Goal: Task Accomplishment & Management: Use online tool/utility

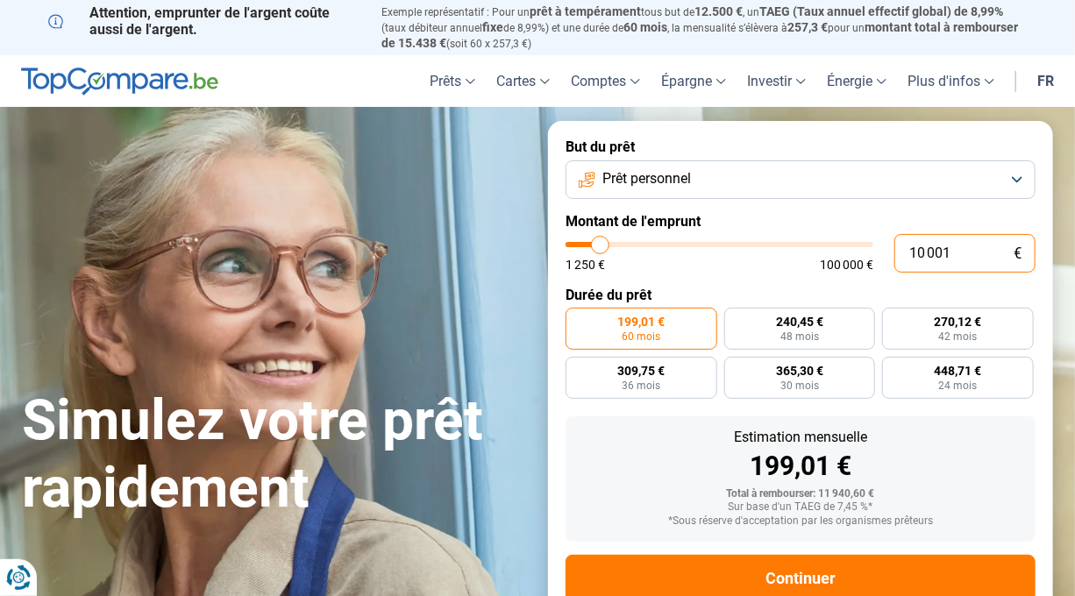
click at [970, 254] on input "10 001" at bounding box center [965, 253] width 141 height 39
type input "1 000"
type input "1250"
type input "100"
type input "1250"
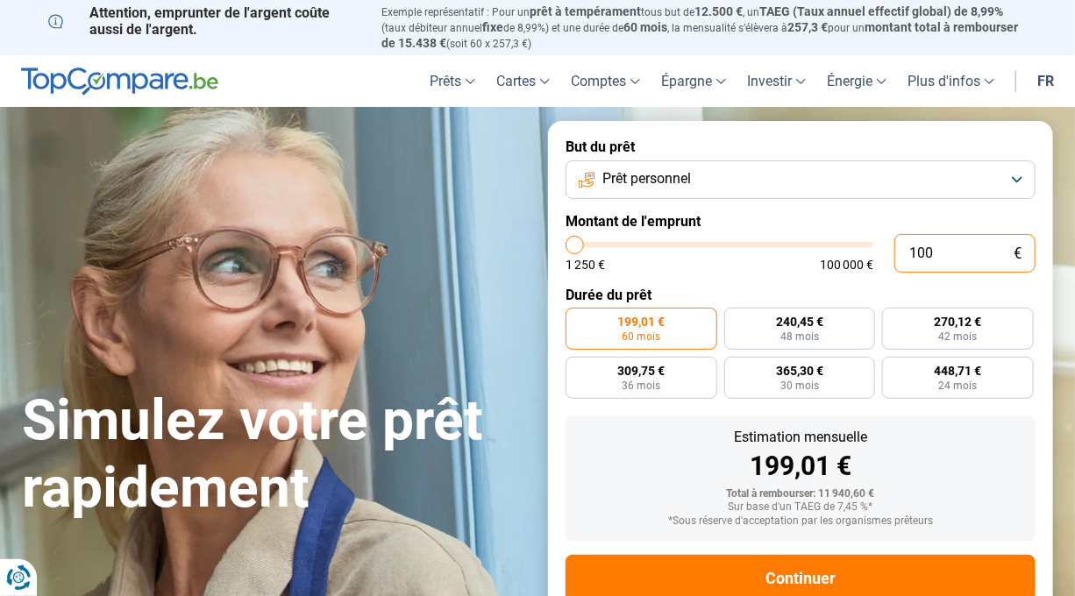
type input "10"
type input "1250"
type input "1"
type input "1250"
type input "0"
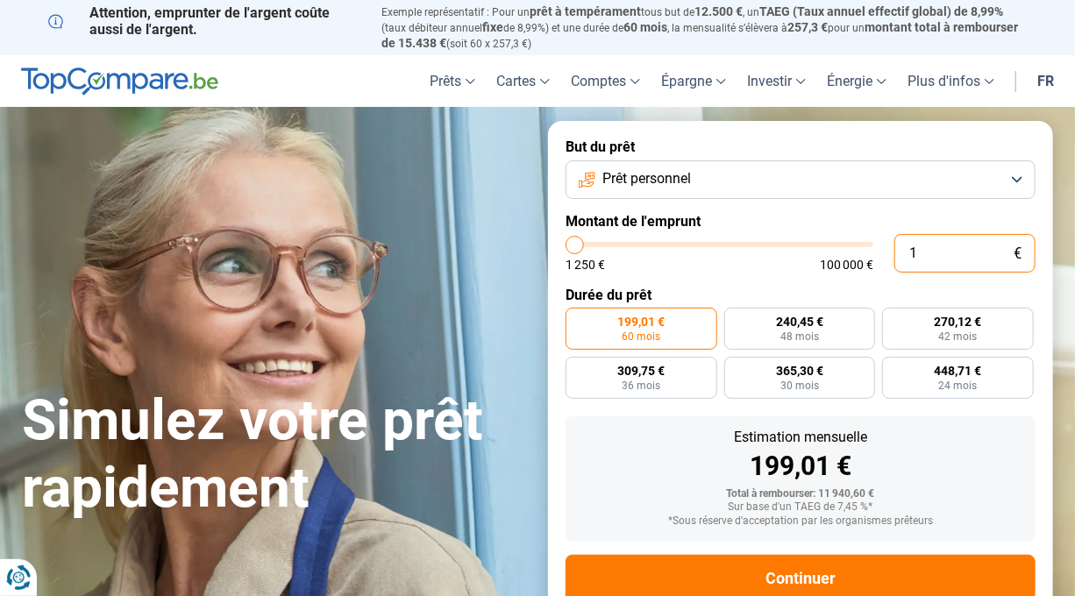
type input "1250"
type input "1 250"
type input "1250"
radio input "true"
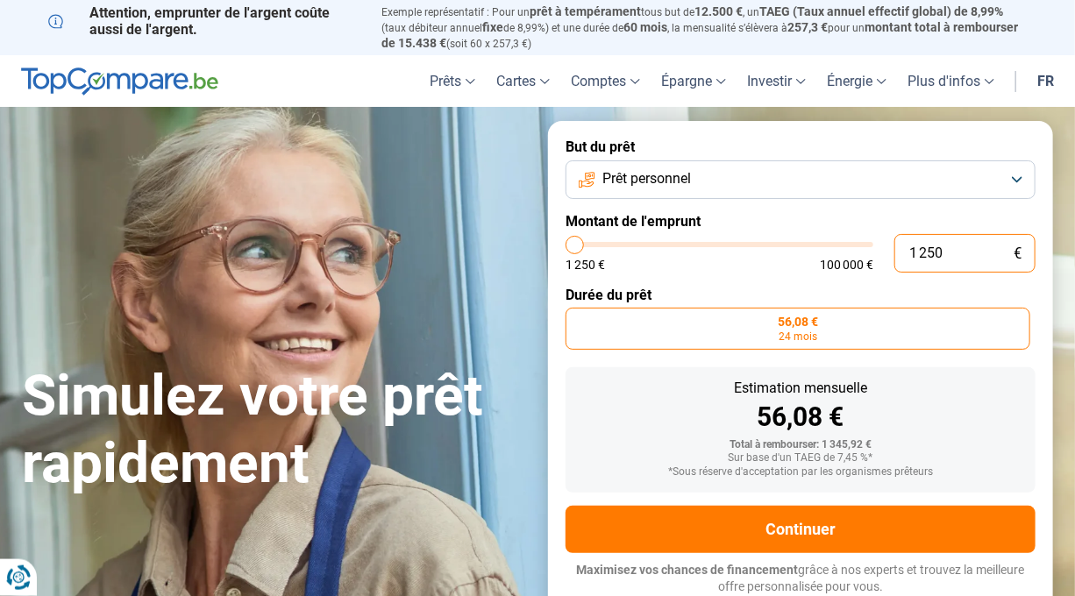
type input "12 504"
type input "12500"
radio input "false"
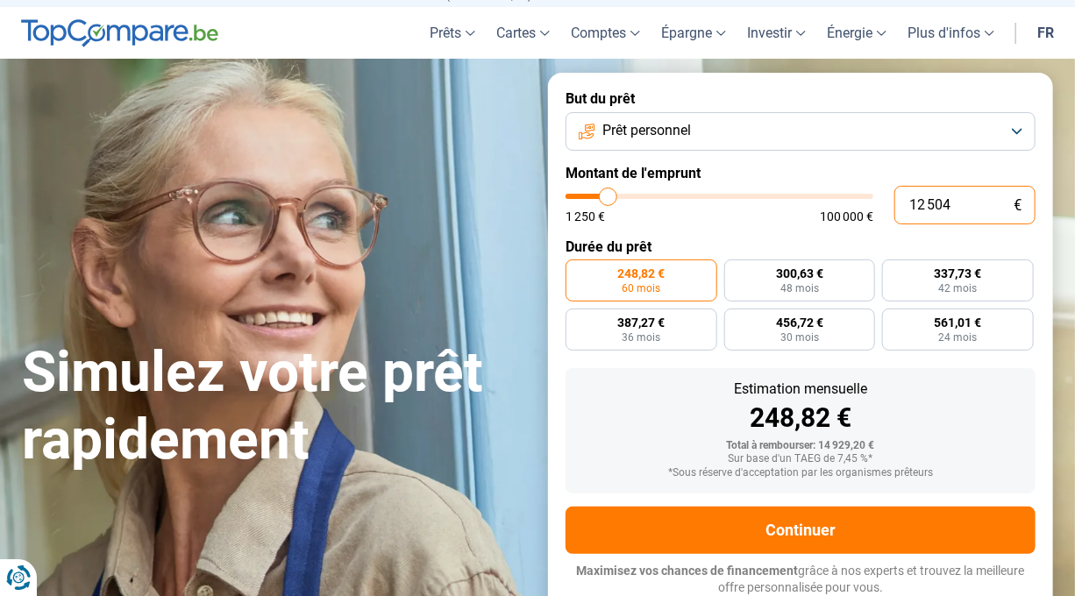
scroll to position [49, 0]
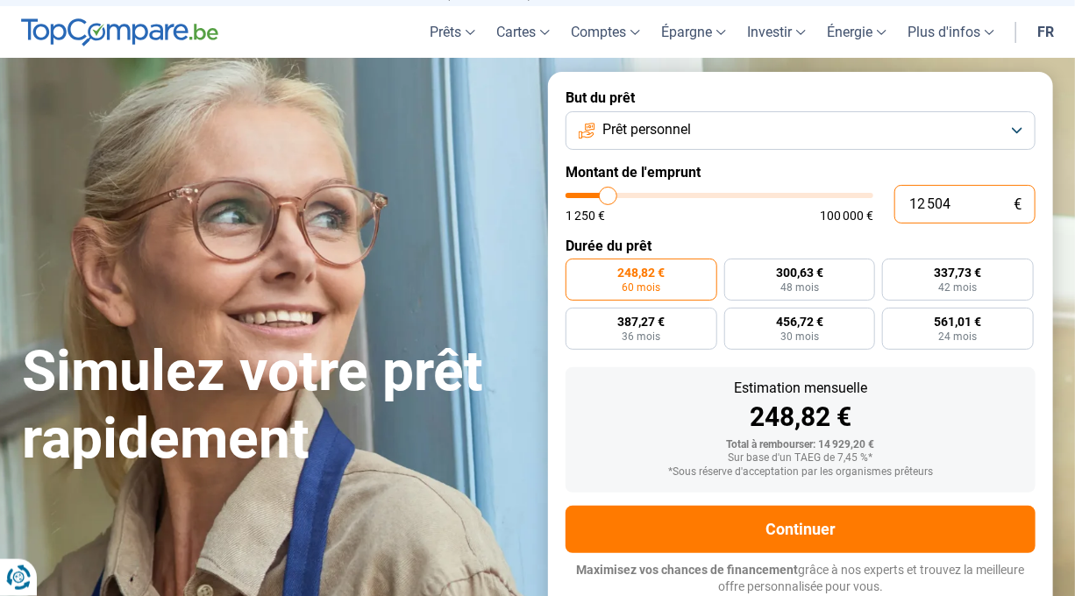
type input "1 250"
type input "1250"
type input "125"
type input "1250"
type input "12"
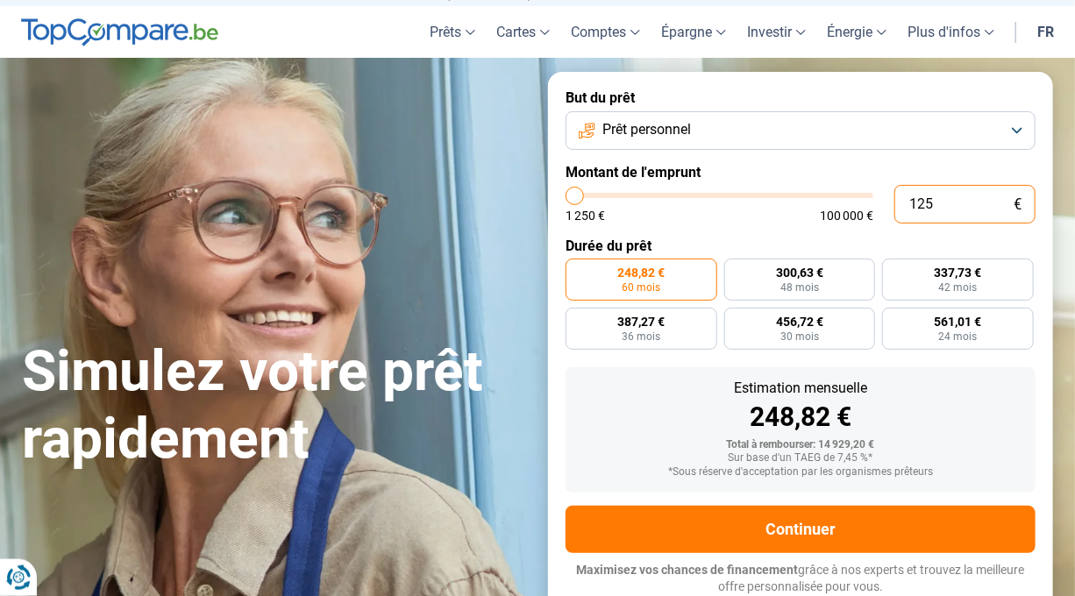
type input "1250"
type input "1"
type input "1250"
type input "0"
type input "1250"
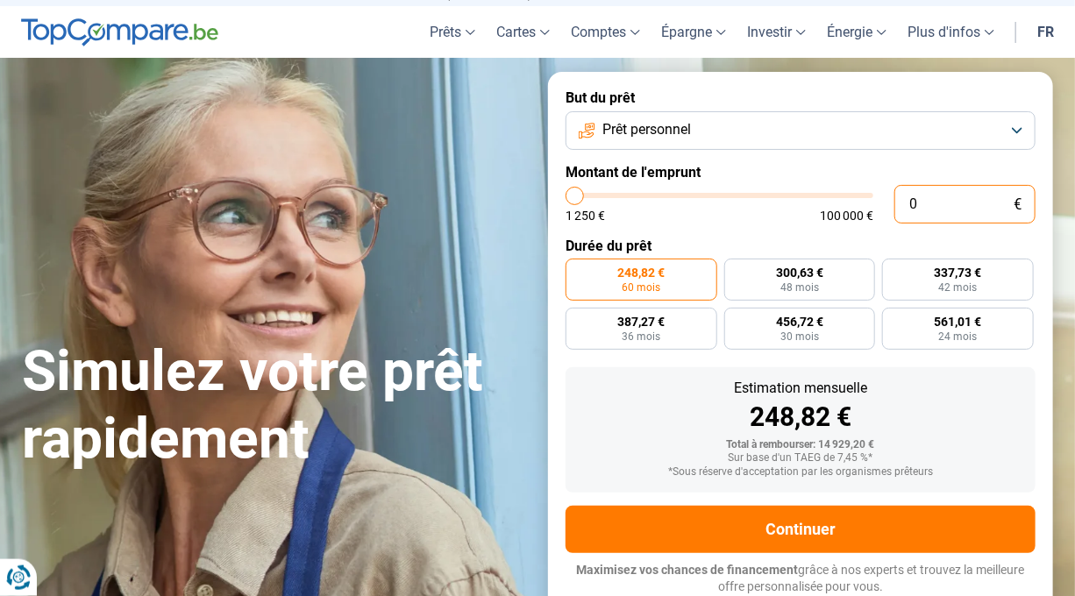
type input "1 250"
type input "1250"
radio input "true"
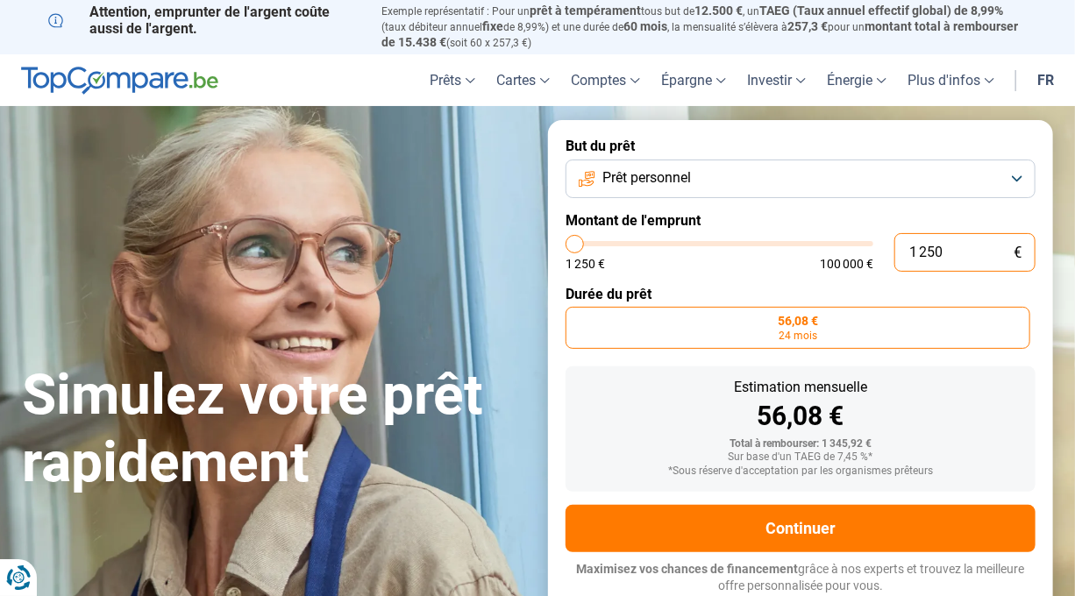
scroll to position [0, 0]
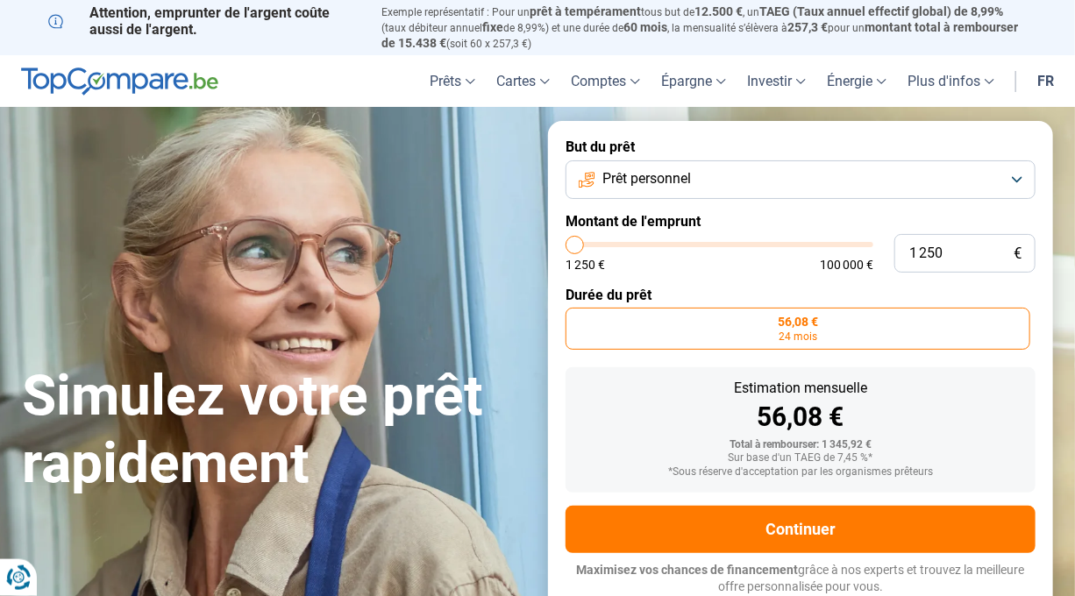
click at [574, 246] on input "range" at bounding box center [720, 244] width 308 height 5
click at [900, 251] on input "1 250" at bounding box center [965, 253] width 141 height 39
type input "41 250"
type input "41250"
radio input "false"
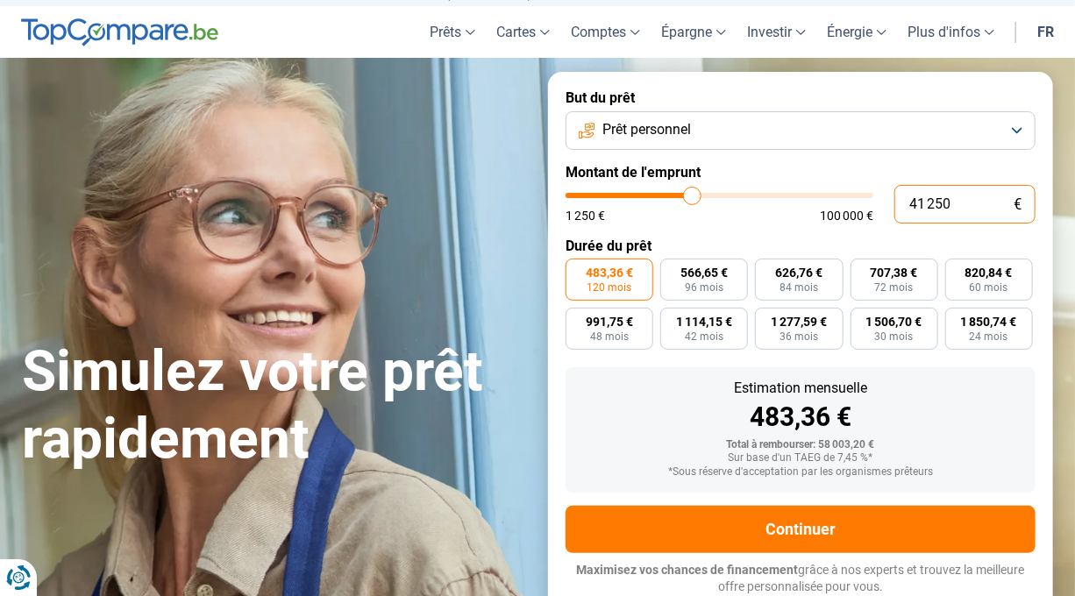
scroll to position [49, 0]
type input "431 250"
type input "100000"
type input "100 000"
type input "100000"
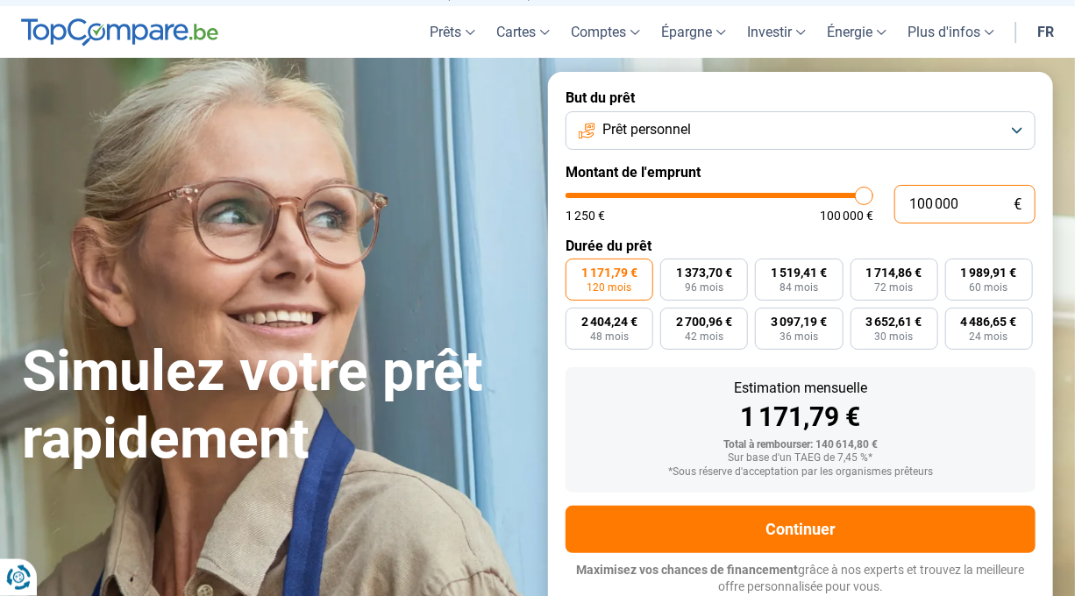
click at [901, 202] on input "100 000" at bounding box center [965, 204] width 141 height 39
type input "100 000"
click at [866, 197] on input "range" at bounding box center [720, 195] width 308 height 5
click at [904, 204] on input "100 000" at bounding box center [965, 204] width 141 height 39
click at [718, 126] on button "Prêt personnel" at bounding box center [801, 130] width 470 height 39
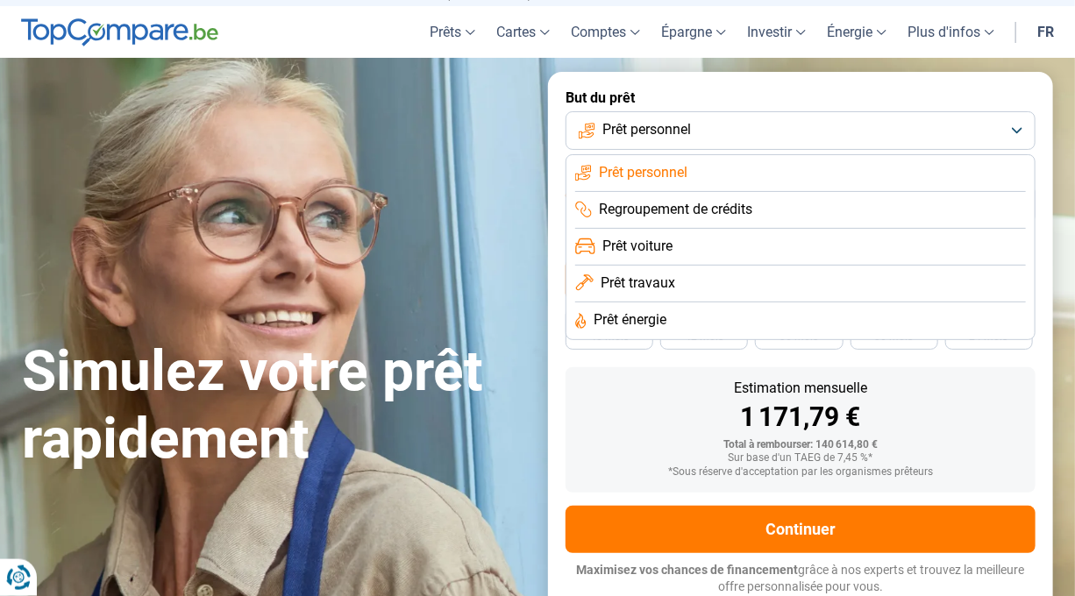
click at [708, 125] on button "Prêt personnel" at bounding box center [801, 130] width 470 height 39
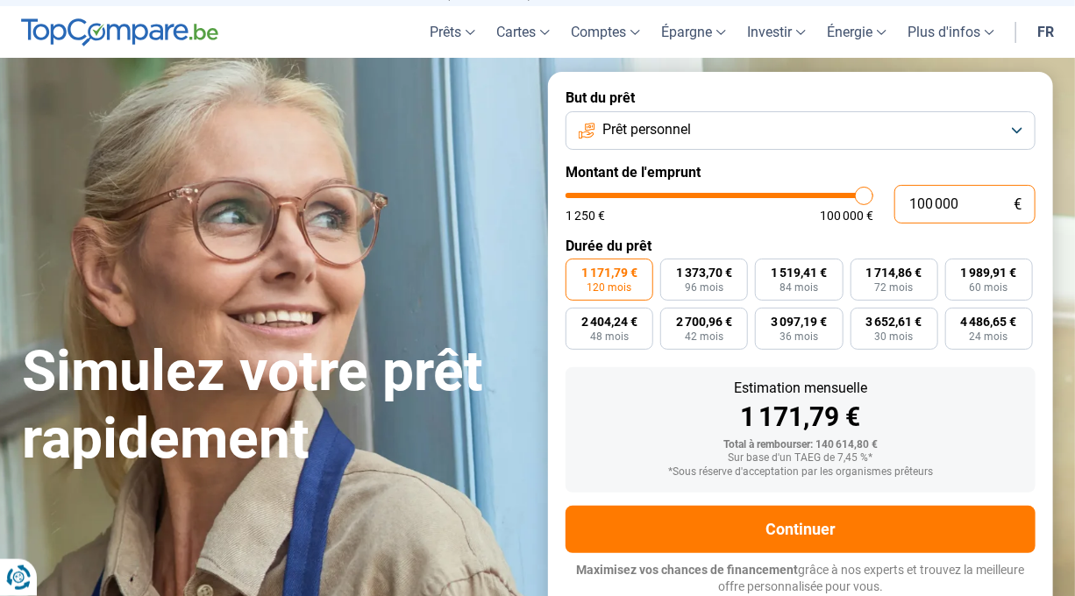
click at [902, 203] on input "100 000" at bounding box center [965, 204] width 141 height 39
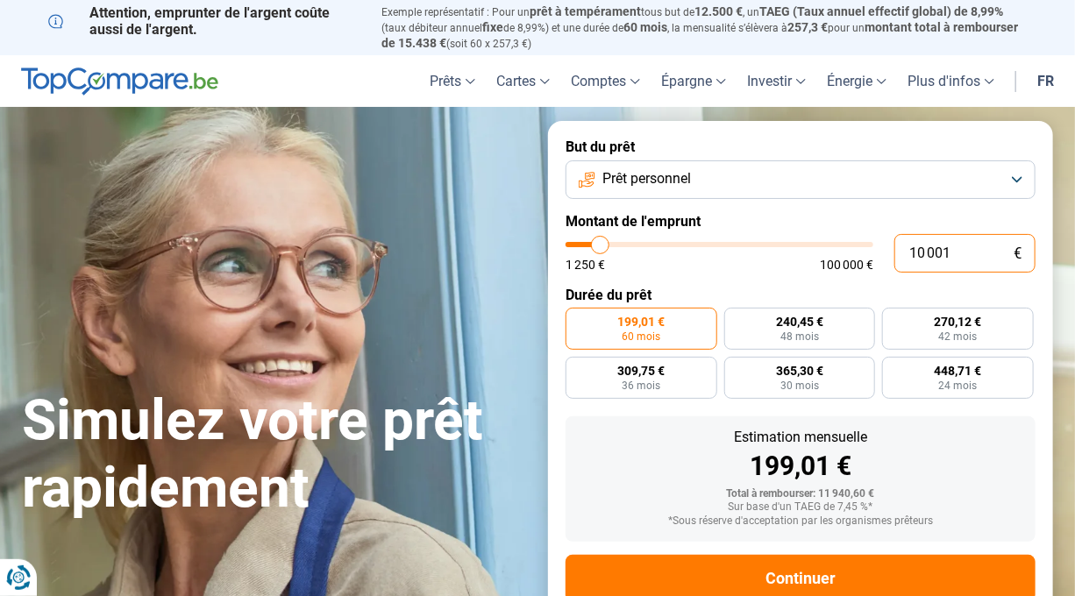
click at [903, 254] on input "10 001" at bounding box center [965, 253] width 141 height 39
type input "410 001"
type input "100000"
type input "100 000"
type input "100000"
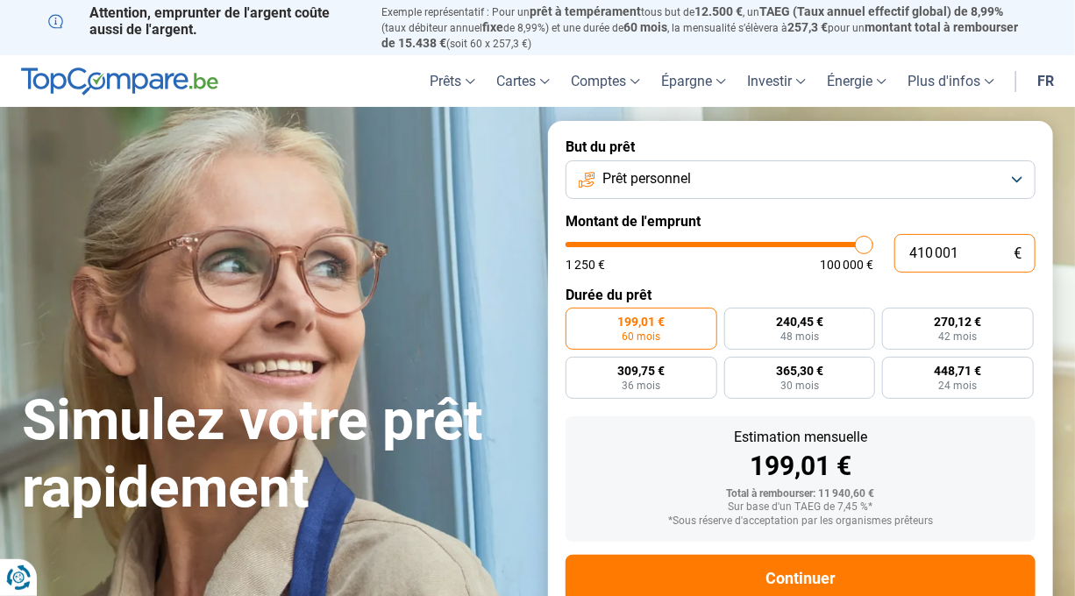
radio input "false"
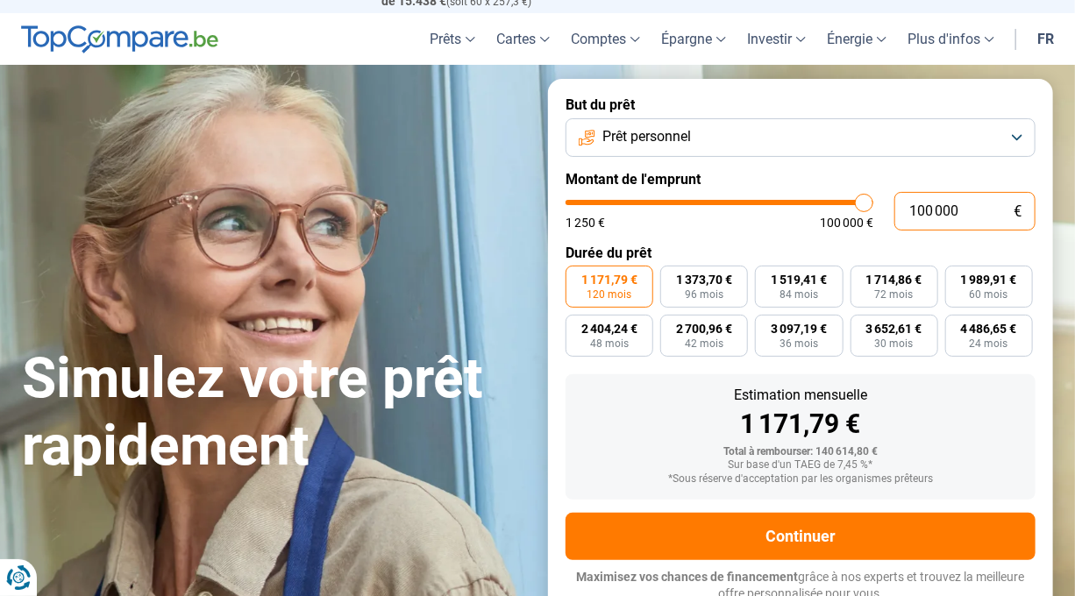
scroll to position [49, 0]
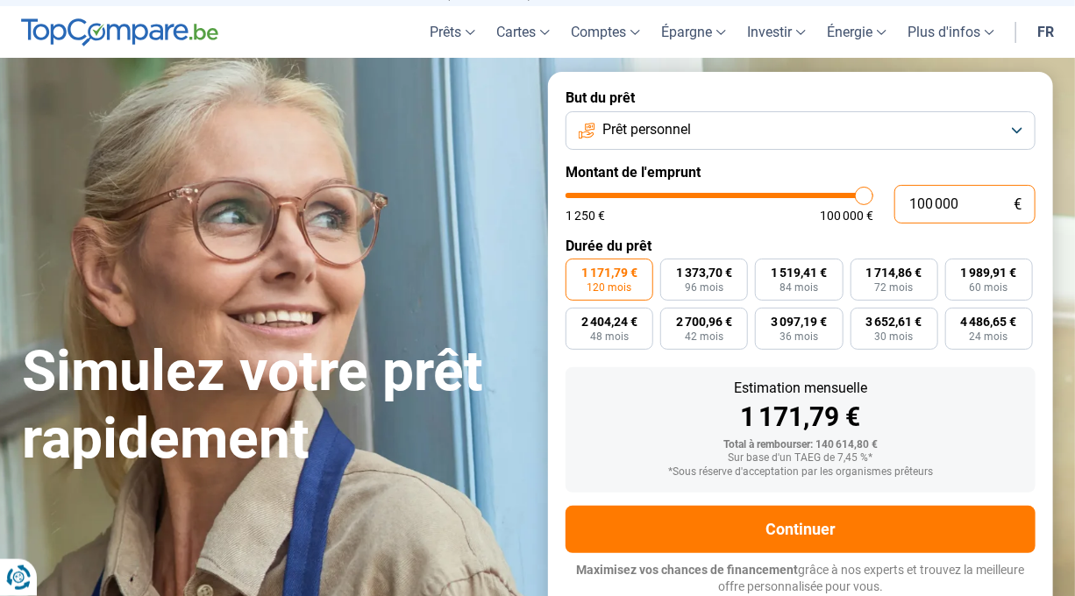
click at [900, 203] on input "100 000" at bounding box center [965, 204] width 141 height 39
click at [969, 203] on input "100 000" at bounding box center [965, 204] width 141 height 39
type input "10 000"
type input "10000"
type input "1 000"
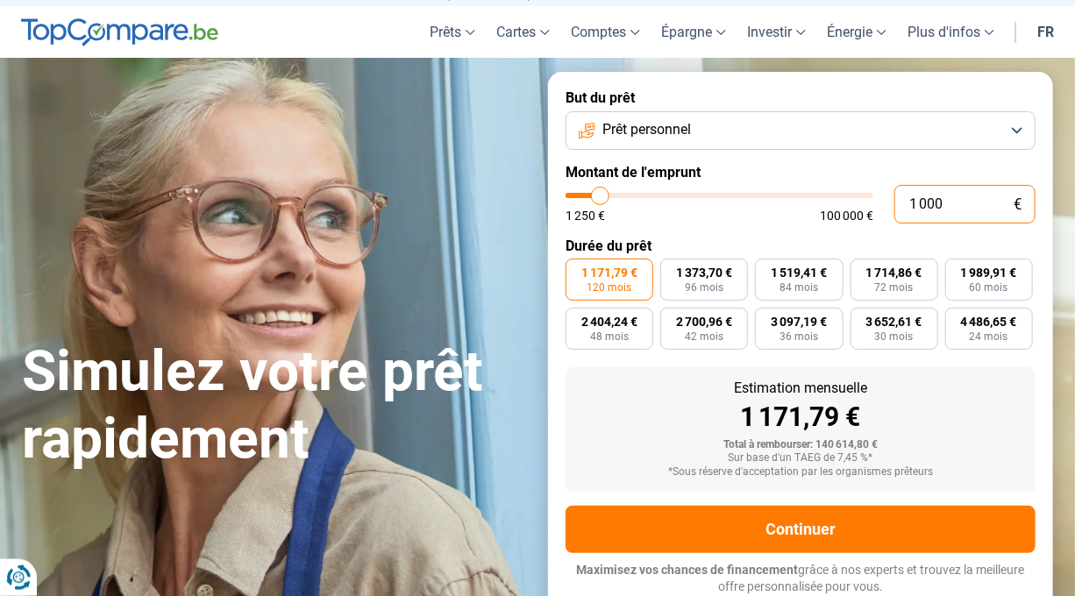
type input "1250"
type input "100"
type input "1250"
type input "10"
type input "1250"
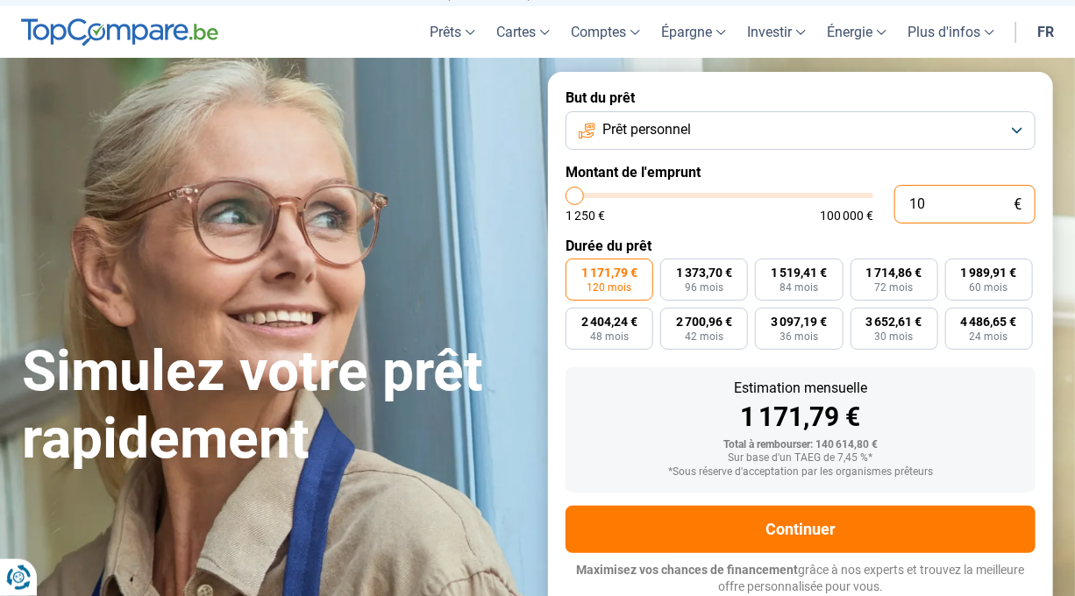
type input "1"
type input "1250"
type input "0"
type input "1250"
type input "1 250"
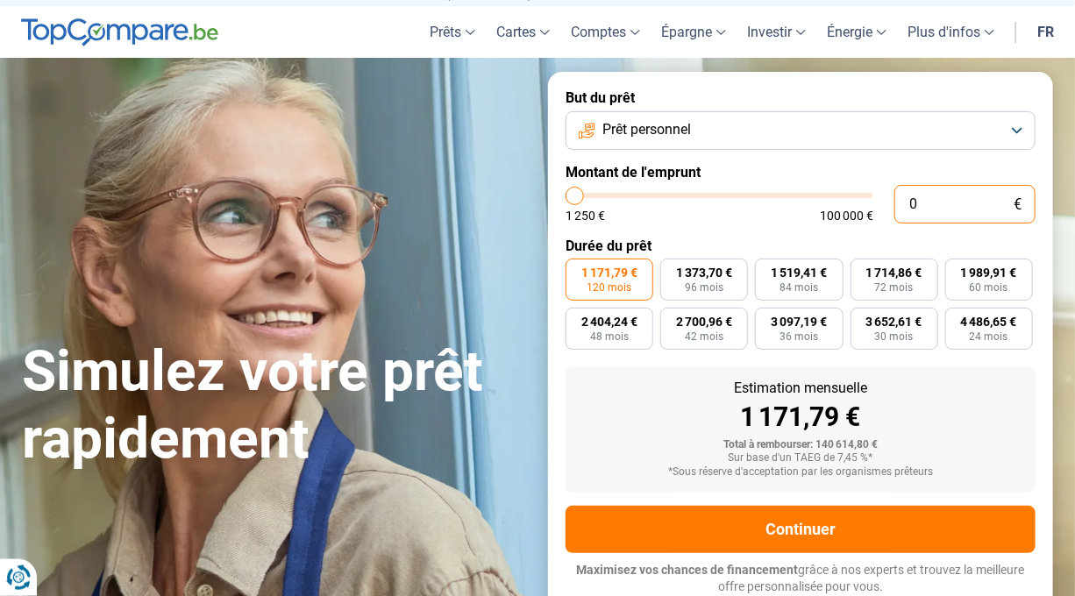
type input "1250"
radio input "true"
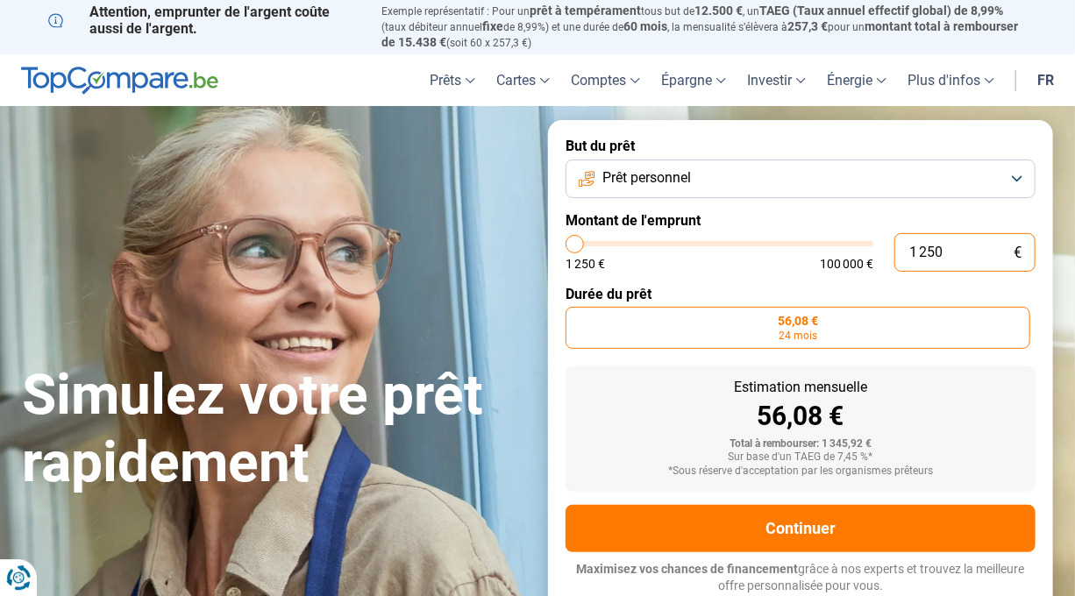
scroll to position [0, 0]
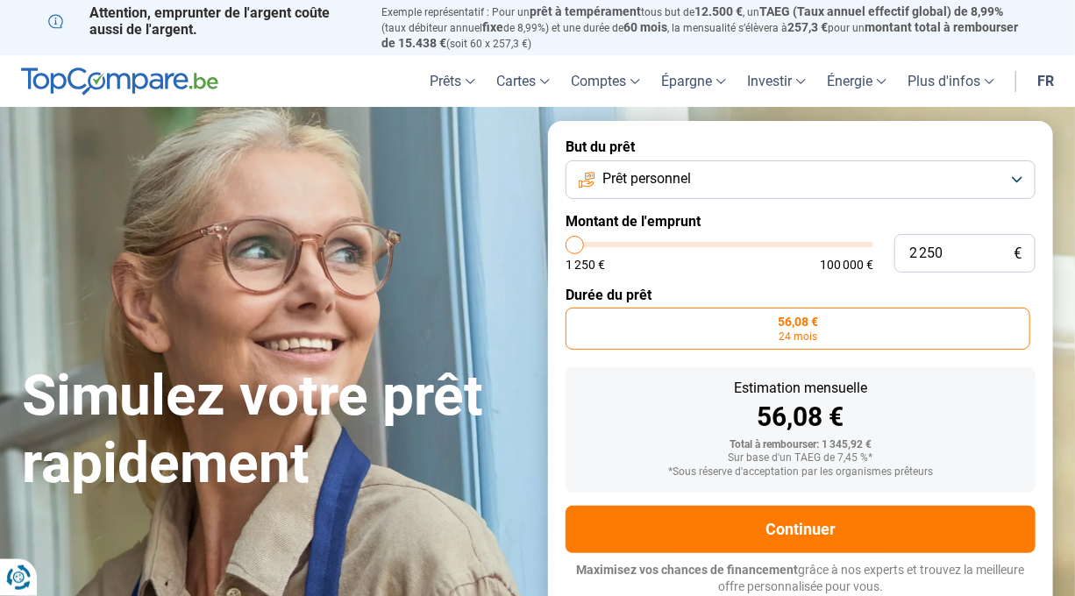
type input "4 500"
type input "4500"
type input "4 250"
drag, startPoint x: 579, startPoint y: 241, endPoint x: 508, endPoint y: 284, distance: 83.0
type input "3250"
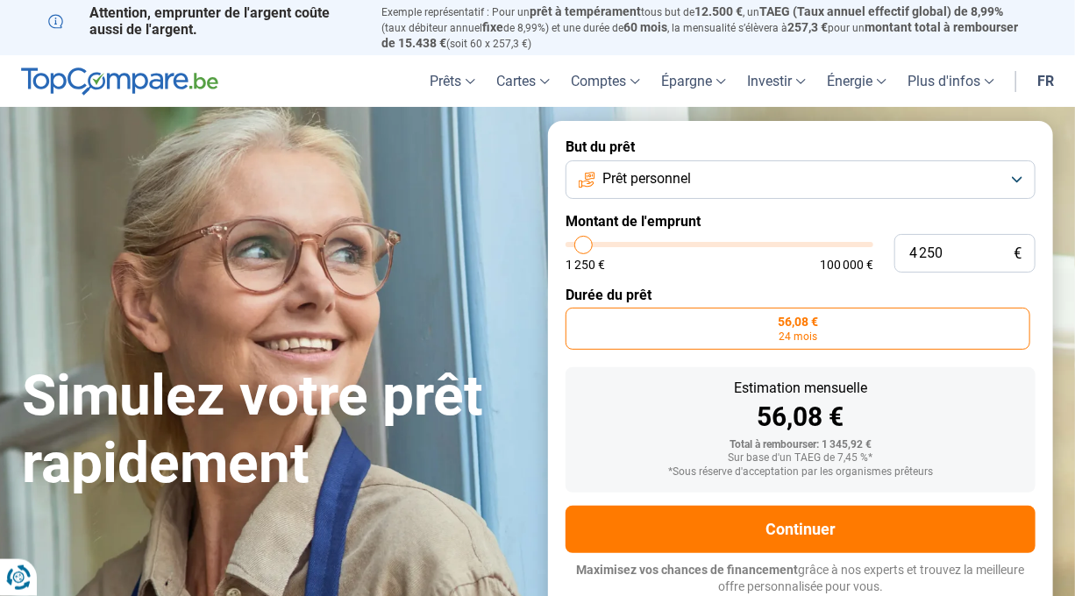
click at [581, 247] on input "range" at bounding box center [720, 244] width 308 height 5
type input "3 250"
radio input "false"
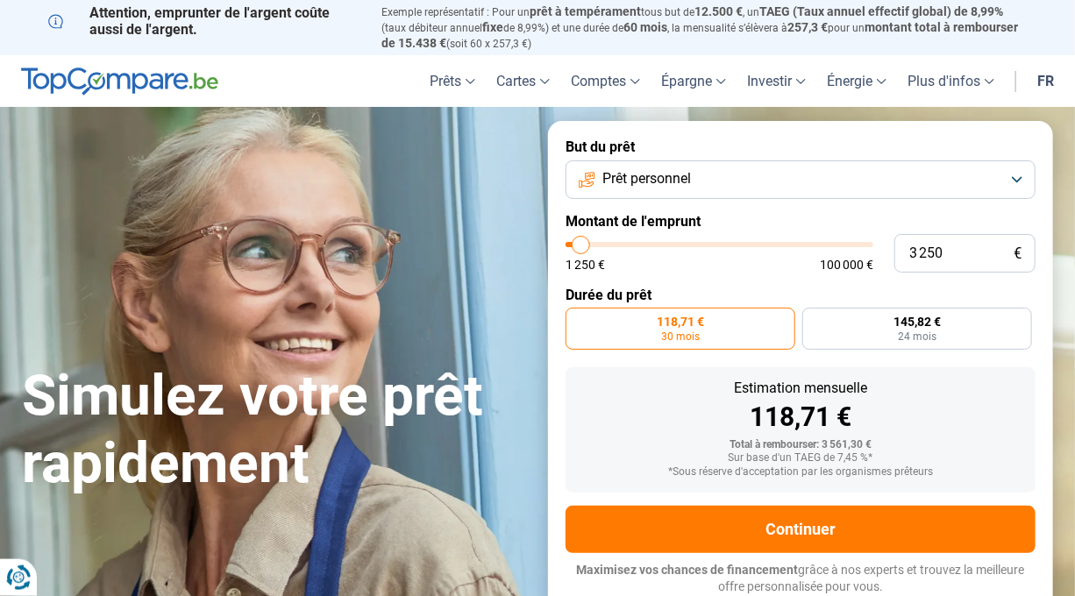
type input "1 500"
type input "1500"
type input "3 250"
type input "3250"
type input "5 250"
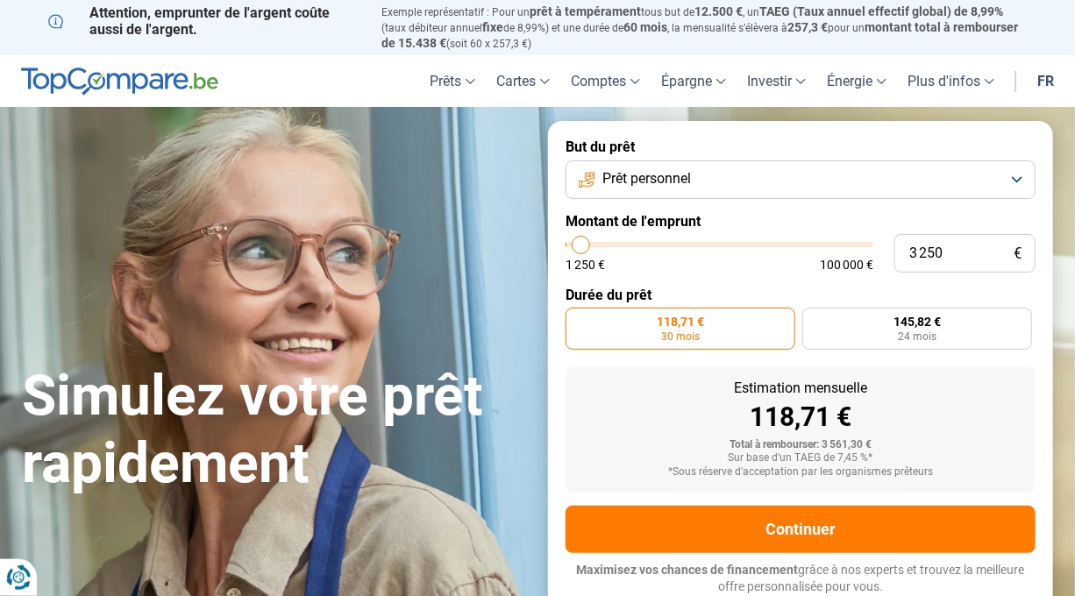
type input "5250"
type input "6 000"
type input "6000"
type input "6 500"
type input "6500"
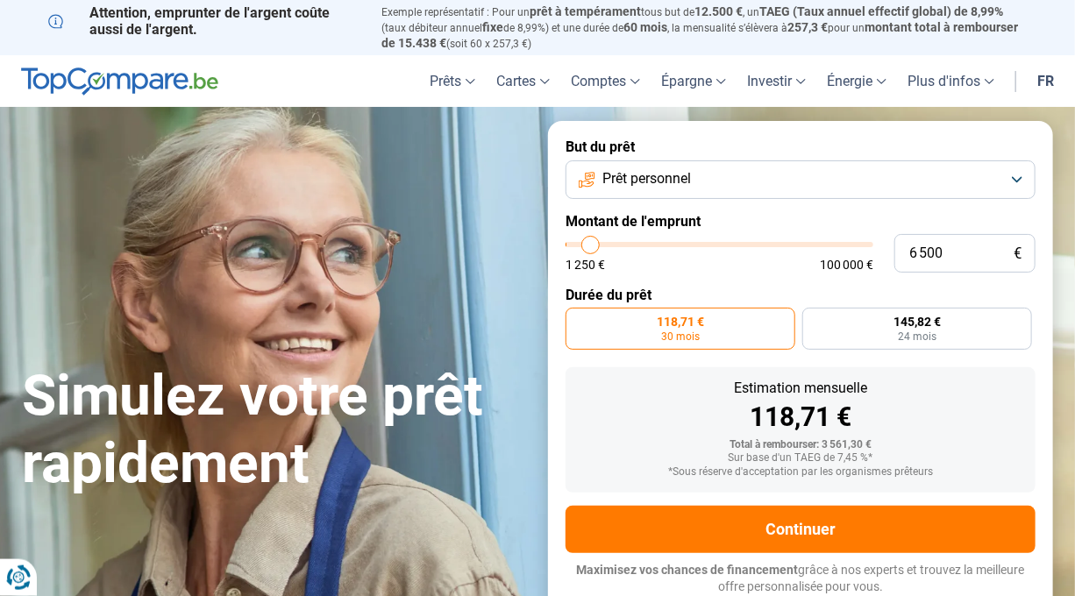
type input "6 750"
type input "6750"
type input "7 250"
type input "7250"
type input "7 750"
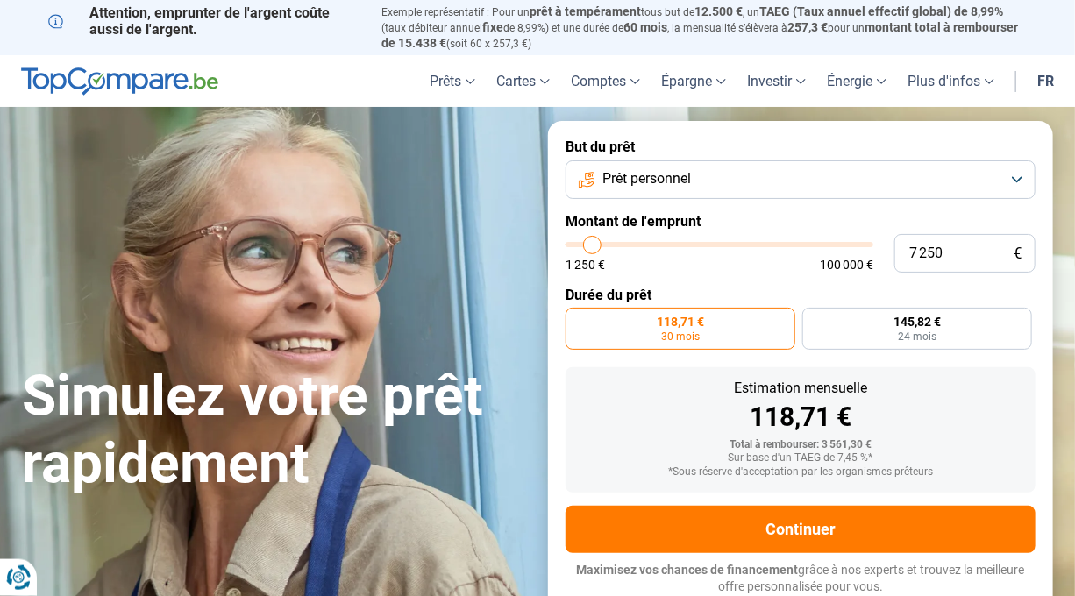
type input "7750"
type input "8 500"
type input "8500"
type input "10 000"
type input "10000"
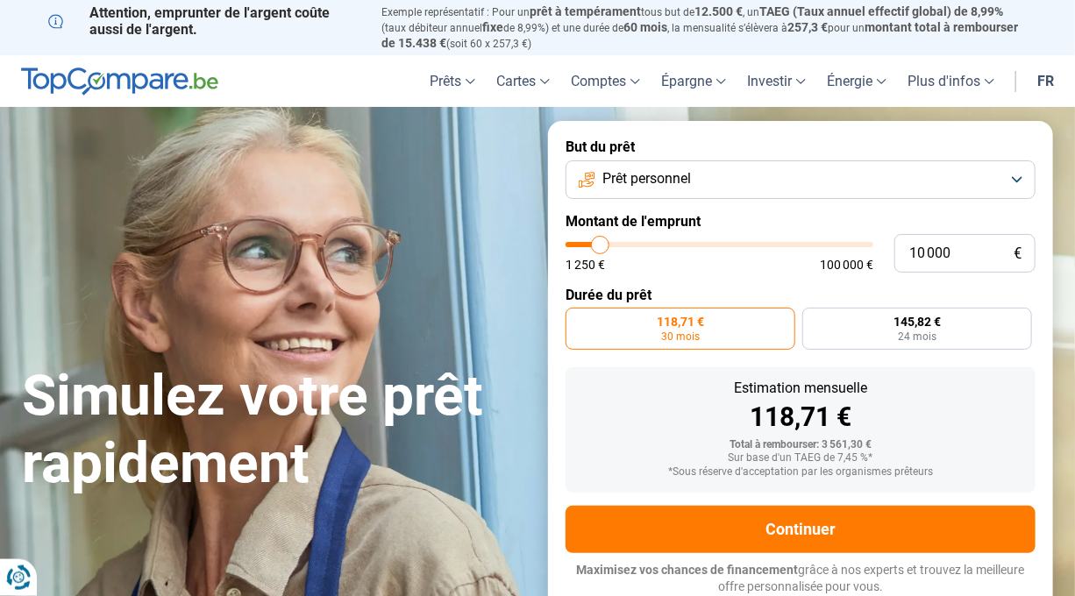
type input "10 500"
type input "10500"
type input "12 250"
type input "12250"
type input "13 250"
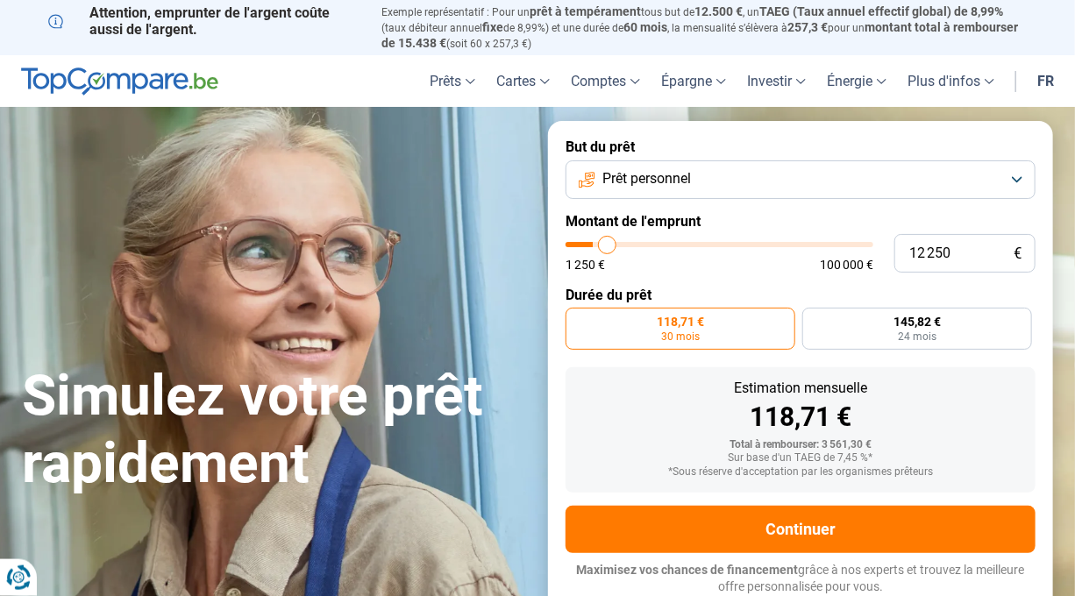
type input "13250"
type input "15 750"
type input "15750"
type input "16 250"
type input "16250"
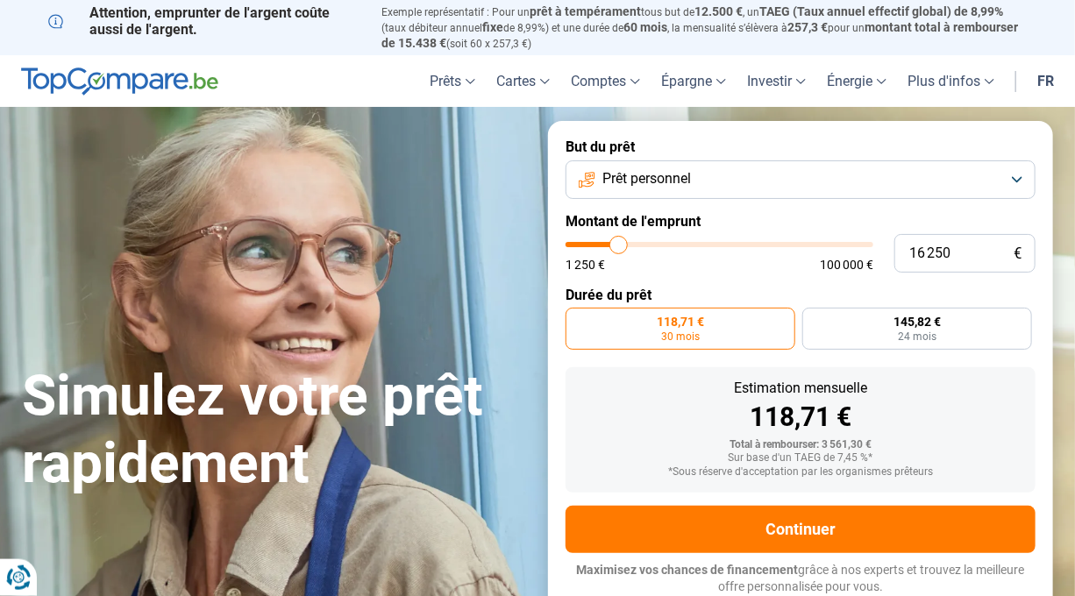
type input "17 000"
type input "17000"
type input "19 000"
type input "19000"
type input "20 250"
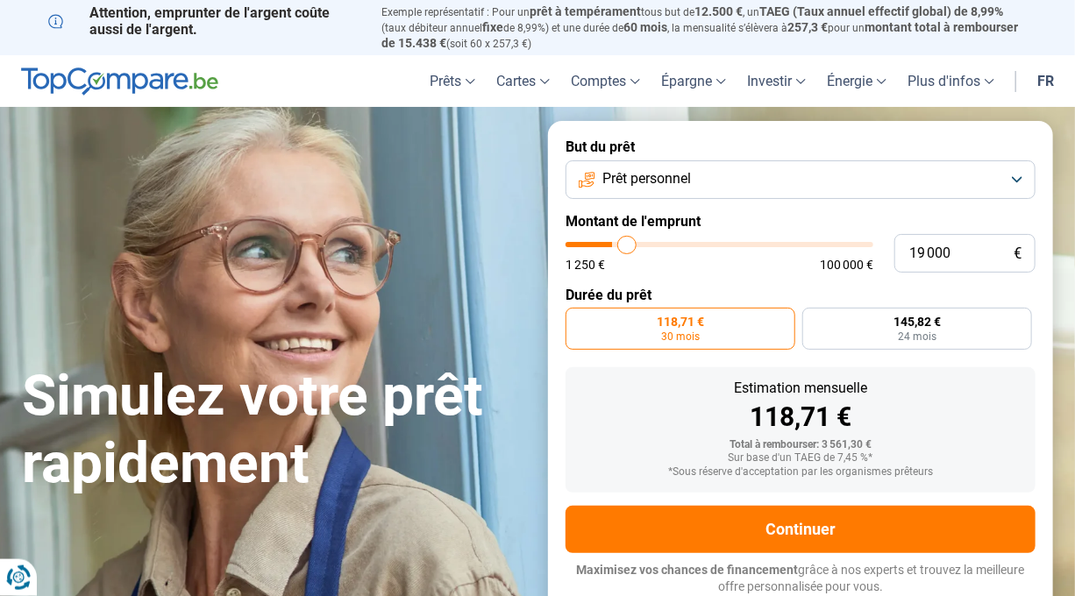
type input "20250"
type input "21 750"
type input "21750"
type input "22 000"
type input "22000"
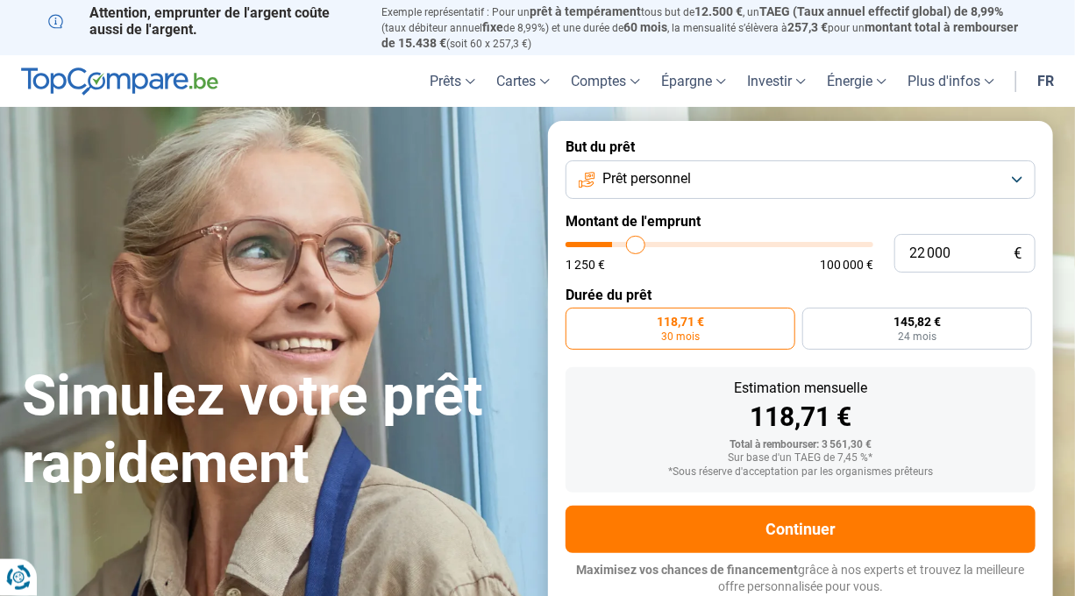
type input "22 250"
type input "22250"
type input "23 750"
type input "23750"
type input "27 250"
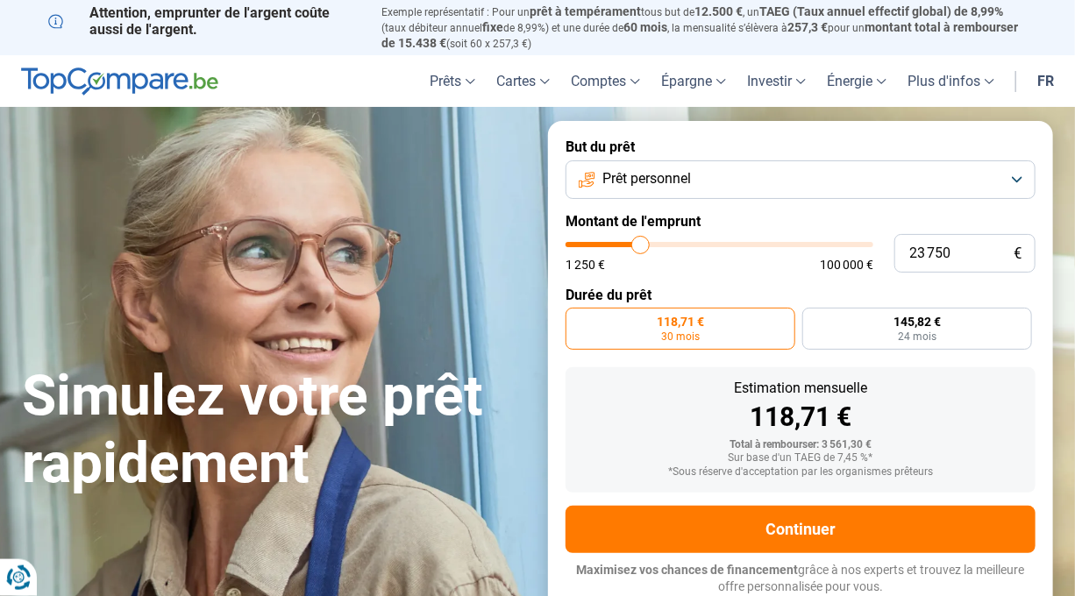
type input "27250"
type input "30 500"
type input "30500"
type input "32 000"
drag, startPoint x: 577, startPoint y: 248, endPoint x: 666, endPoint y: 250, distance: 88.6
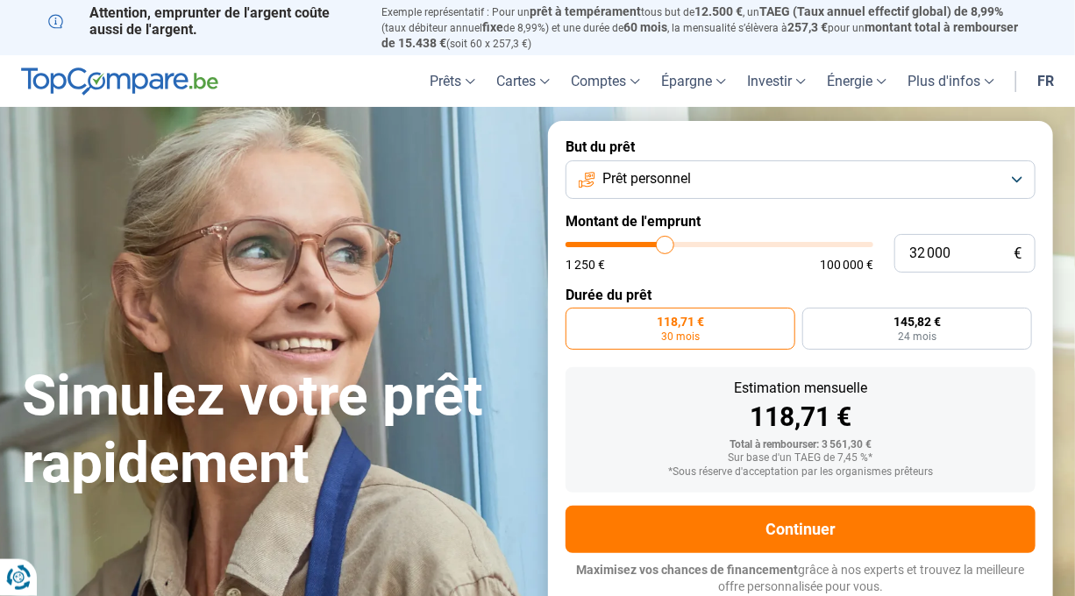
type input "32000"
click at [666, 247] on input "range" at bounding box center [720, 244] width 308 height 5
radio input "false"
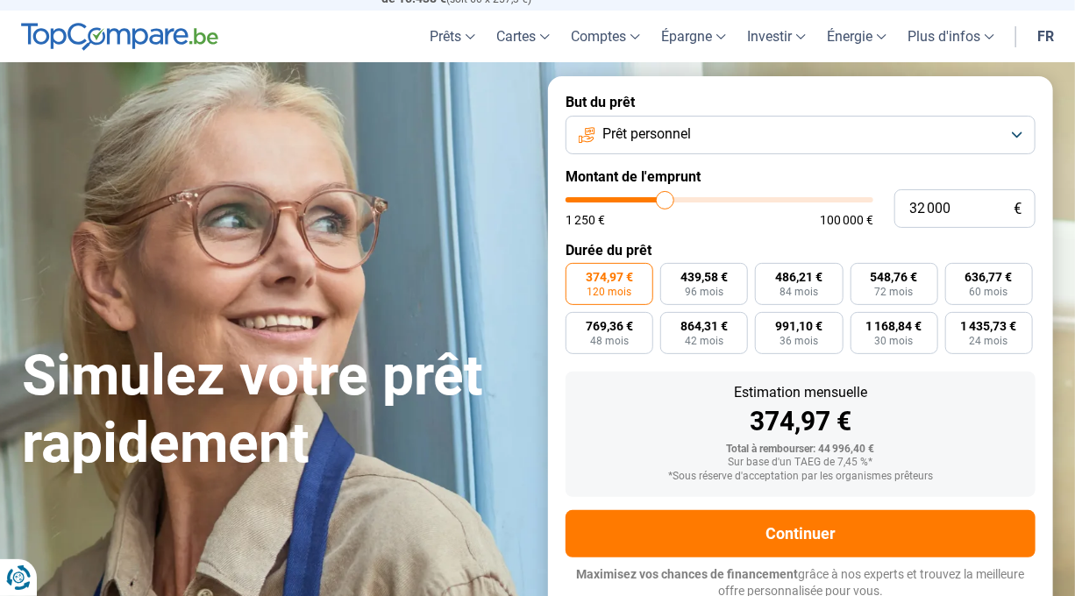
scroll to position [49, 0]
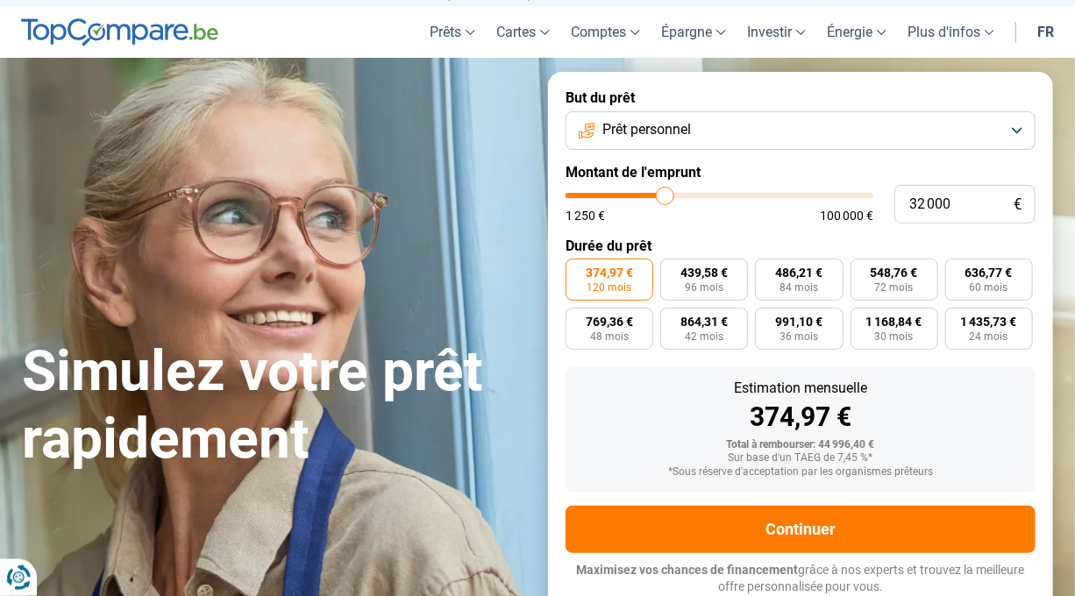
click at [665, 135] on span "Prêt personnel" at bounding box center [646, 129] width 89 height 19
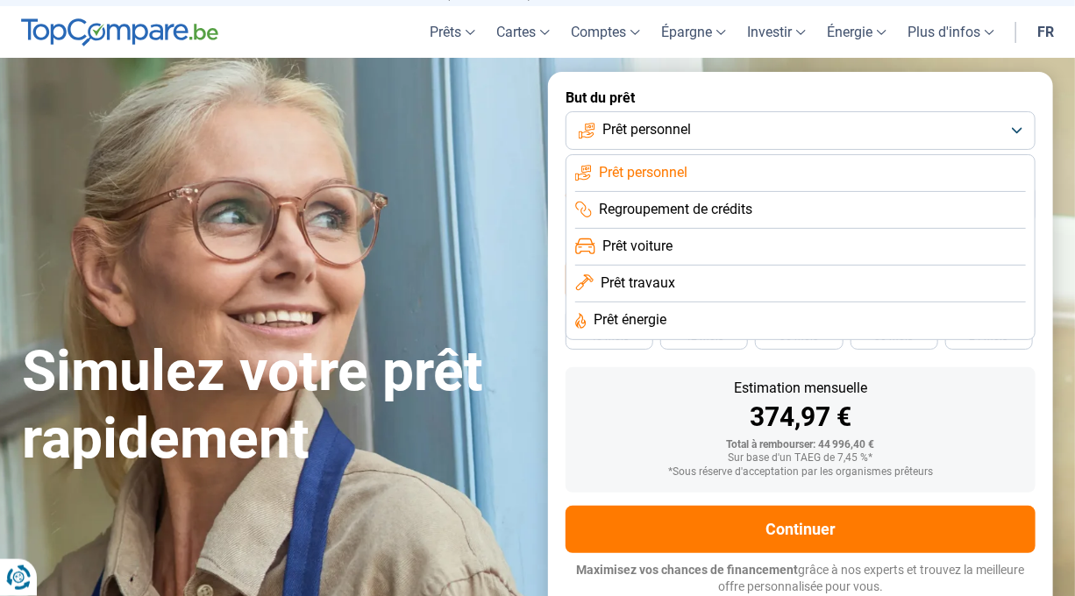
click at [627, 132] on span "Prêt personnel" at bounding box center [646, 129] width 89 height 19
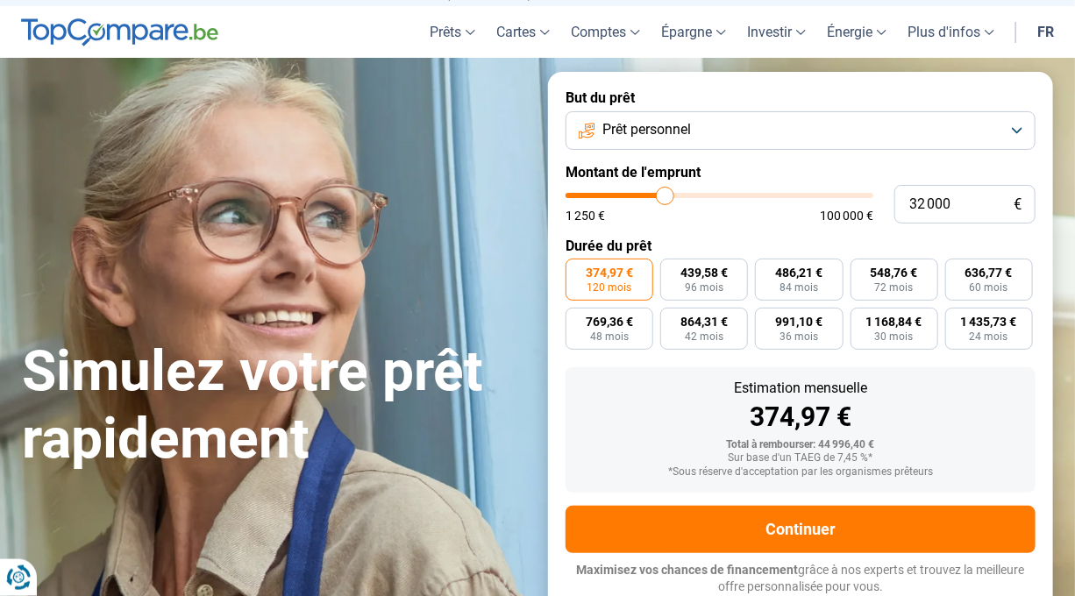
type input "32 500"
type input "32500"
type input "32 750"
type input "32750"
type input "33 000"
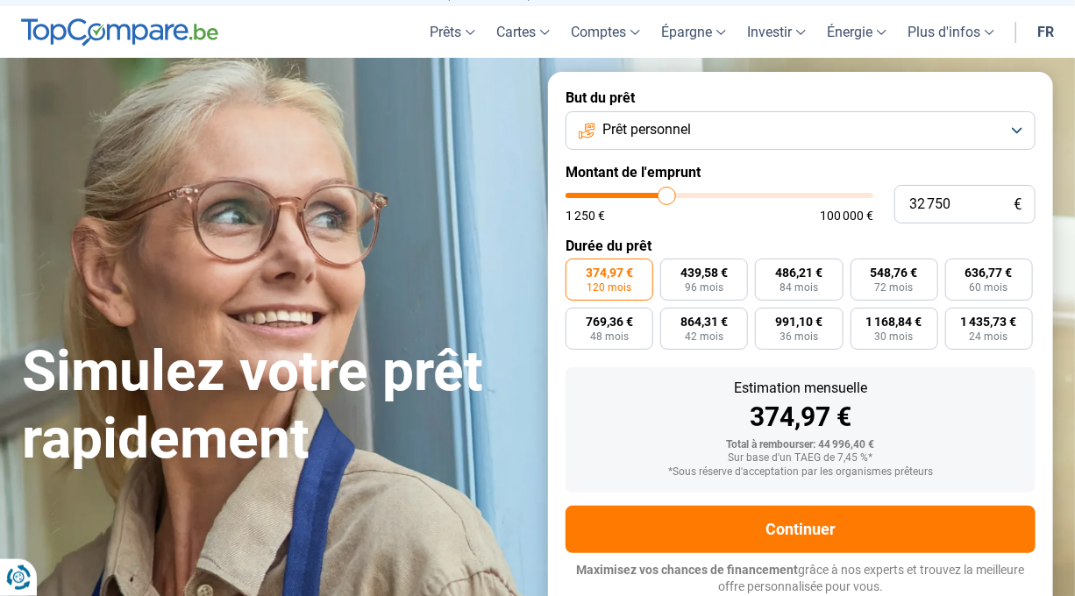
type input "33000"
type input "33 250"
type input "33250"
type input "32 750"
type input "32750"
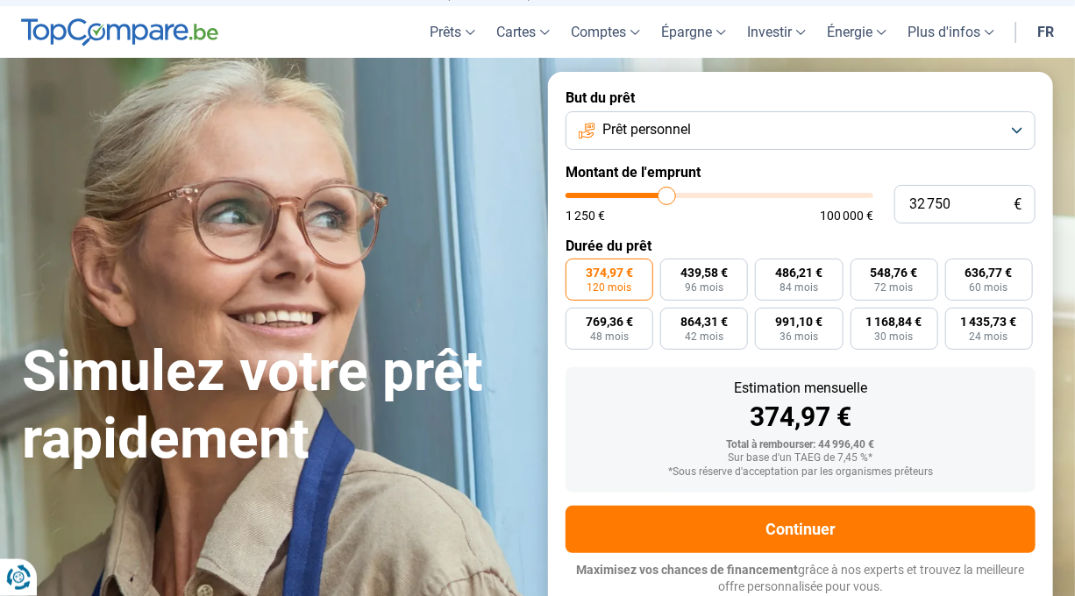
type input "32 250"
type input "32250"
type input "32 000"
type input "32000"
type input "31 750"
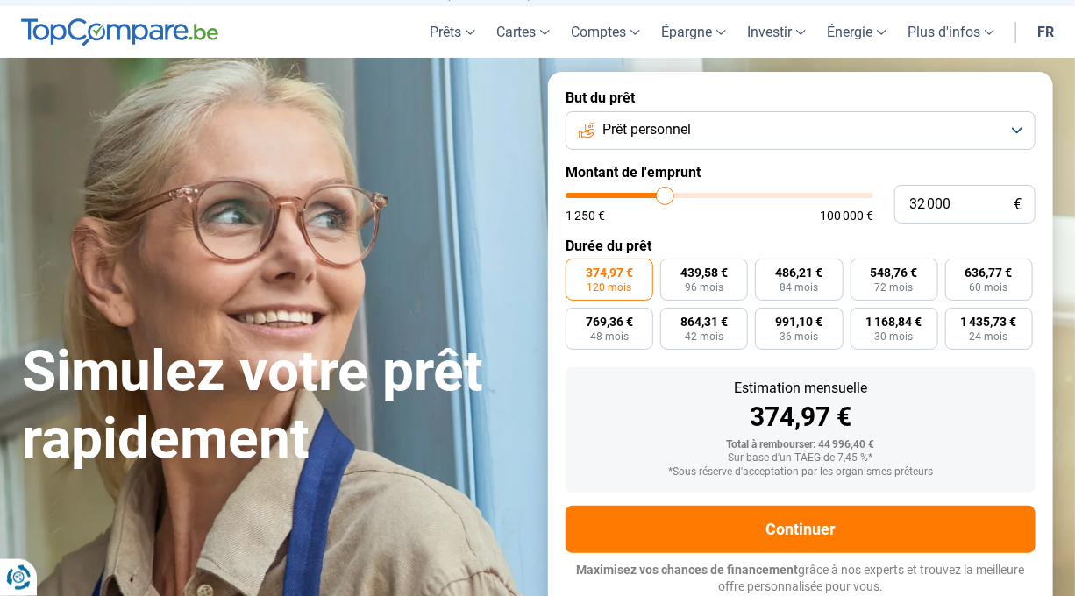
type input "31750"
type input "31 500"
type input "31500"
type input "31 000"
type input "31000"
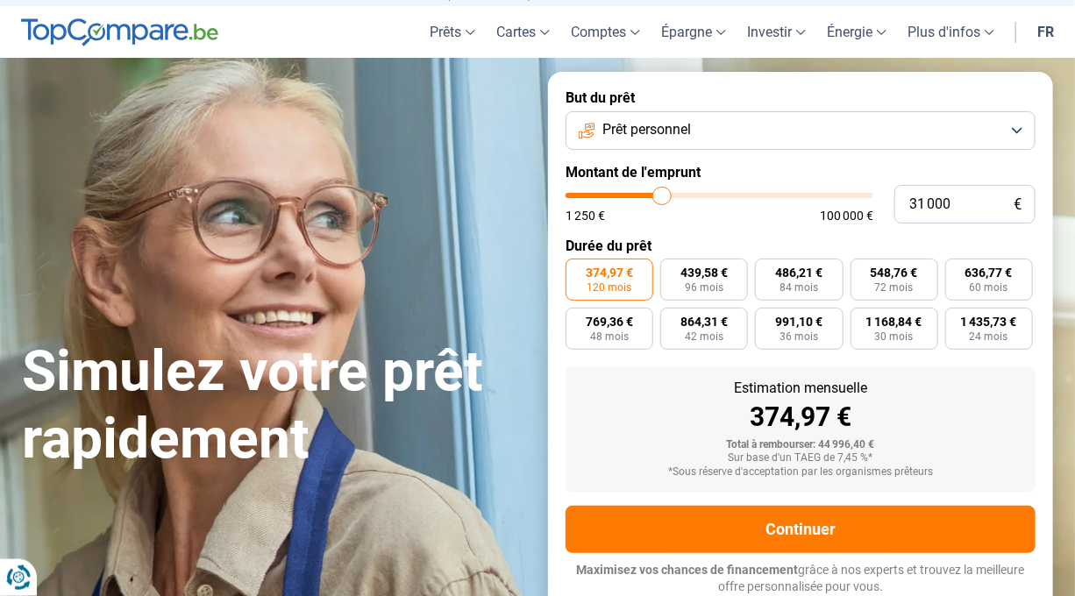
type input "30 500"
type input "30500"
type input "30 250"
type input "30250"
type input "30 000"
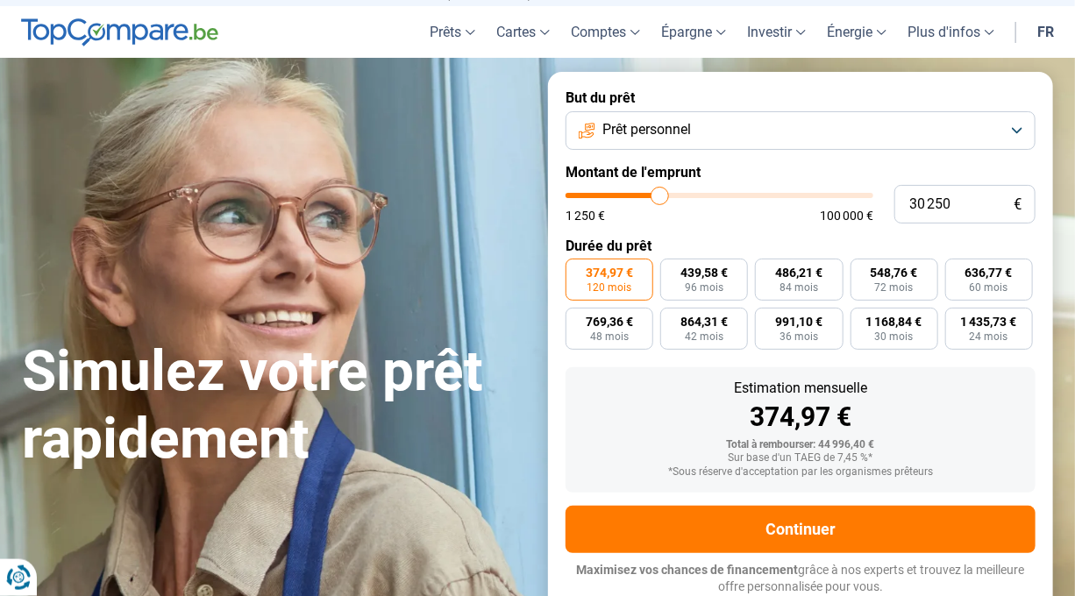
type input "30000"
type input "29 750"
type input "29750"
type input "29 500"
type input "29500"
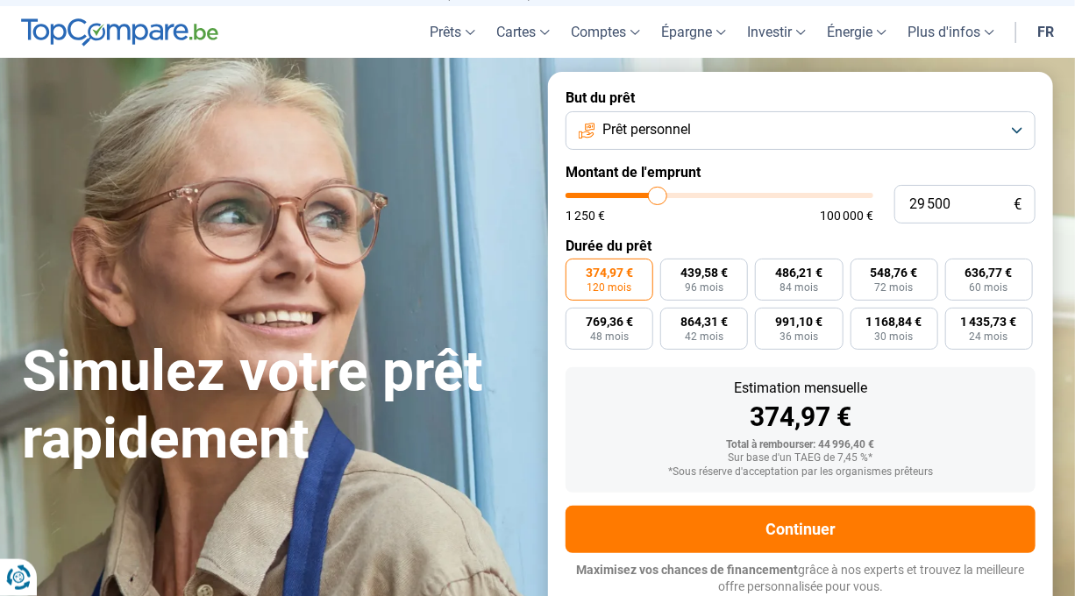
type input "29 250"
type input "29250"
type input "29 000"
type input "29000"
type input "28 500"
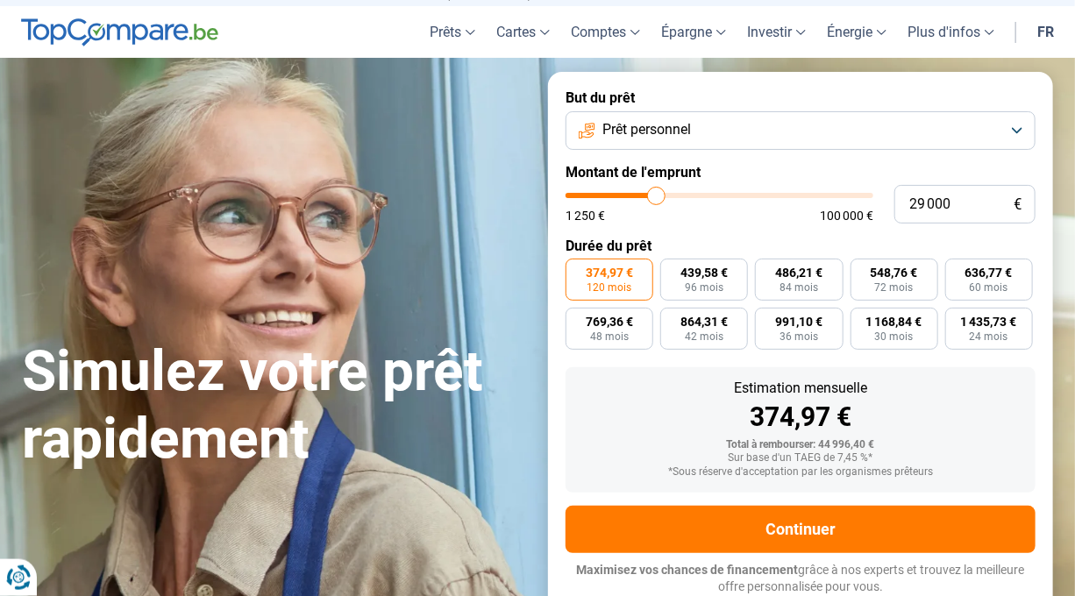
type input "28500"
type input "28 250"
type input "28250"
type input "28 000"
type input "28000"
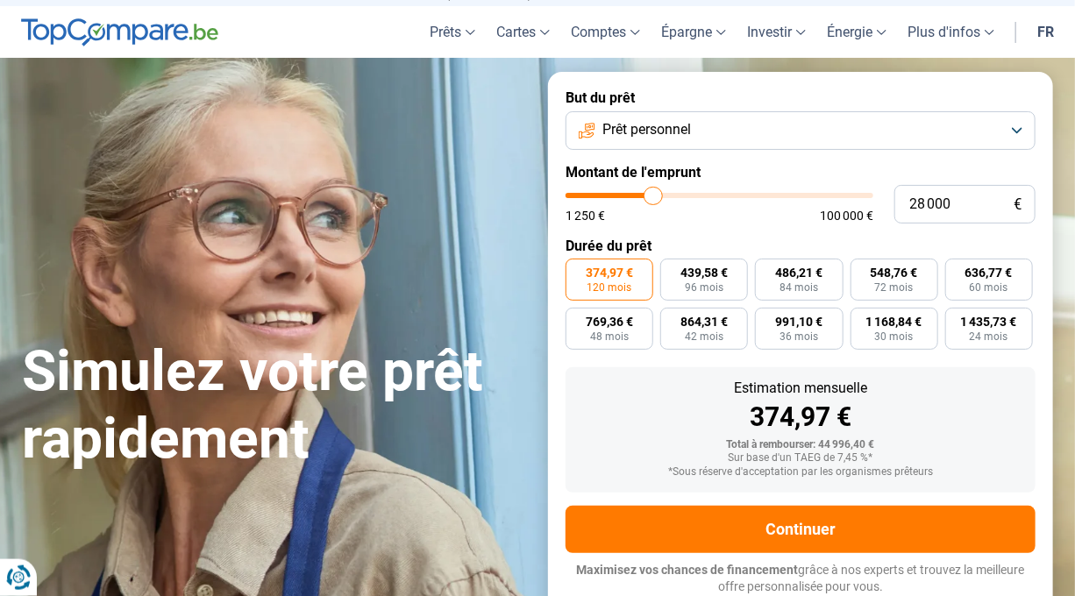
type input "27 250"
type input "27250"
type input "26 750"
type input "26750"
type input "26 250"
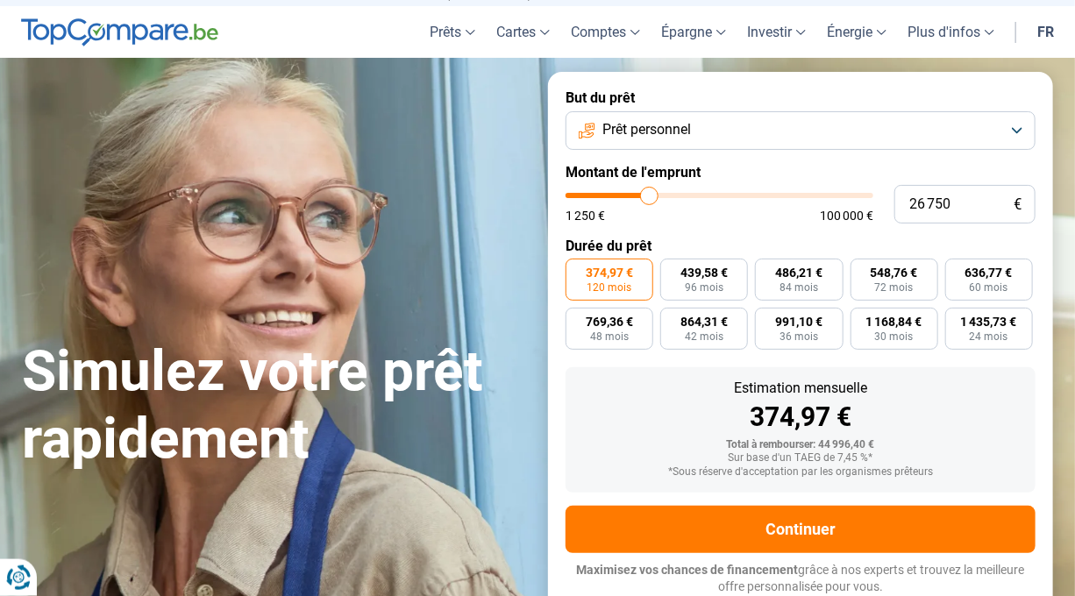
type input "26250"
type input "26 000"
type input "26000"
type input "25 750"
type input "25750"
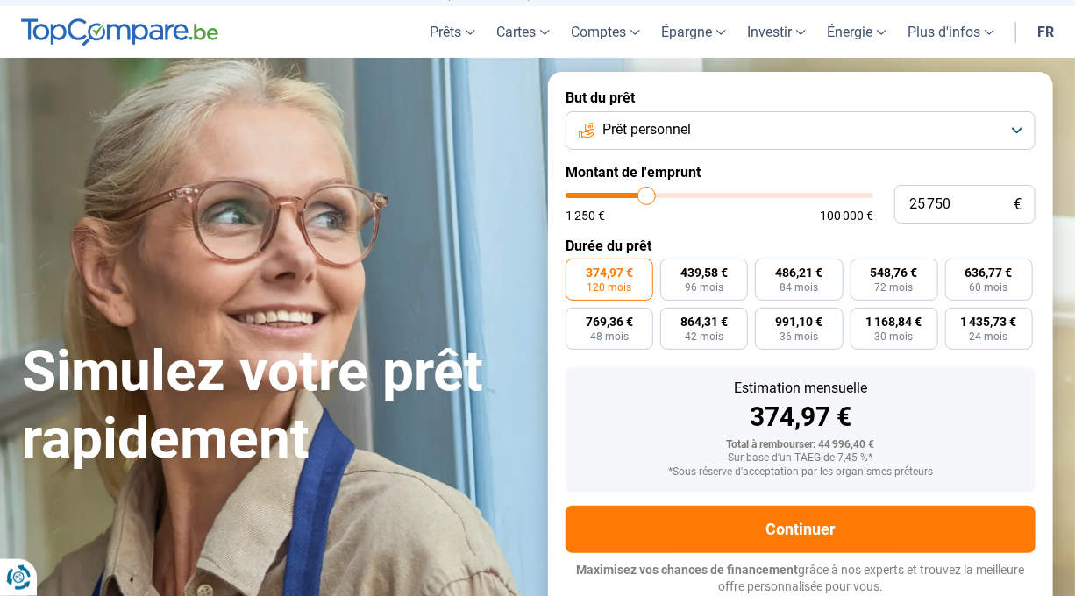
type input "25 500"
type input "25500"
type input "25 250"
type input "25250"
type input "25 000"
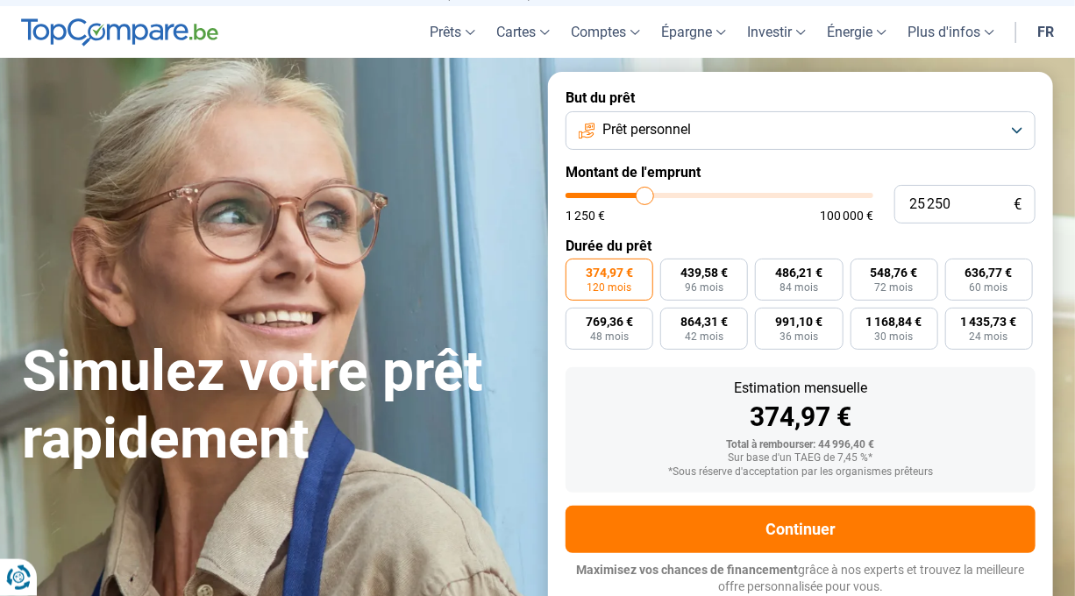
type input "25000"
type input "24 500"
type input "24500"
type input "24 250"
type input "24250"
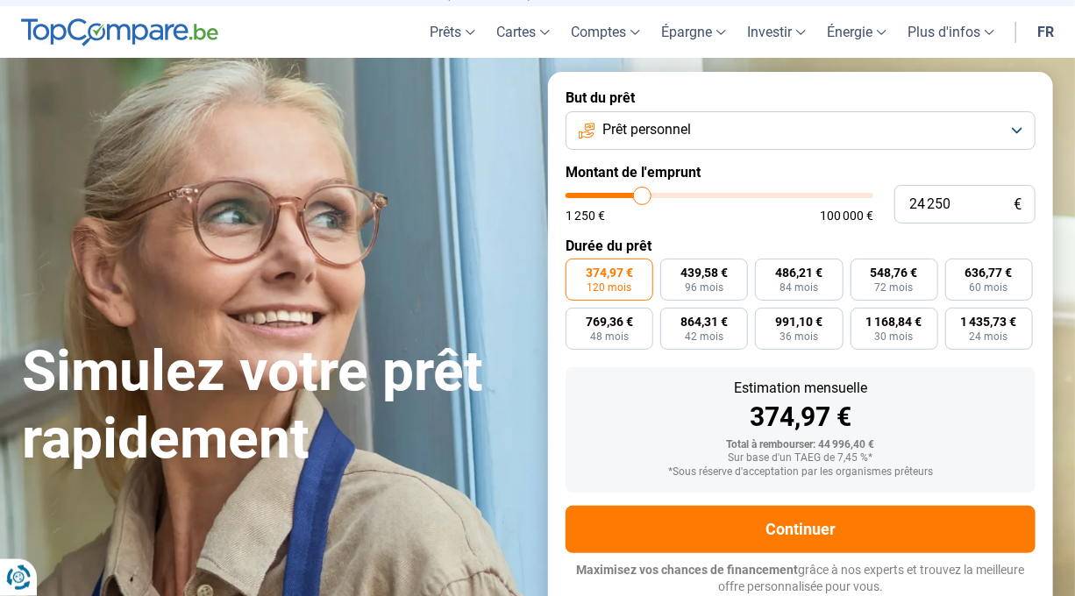
type input "23 250"
type input "23250"
type input "22 250"
type input "22250"
type input "21 750"
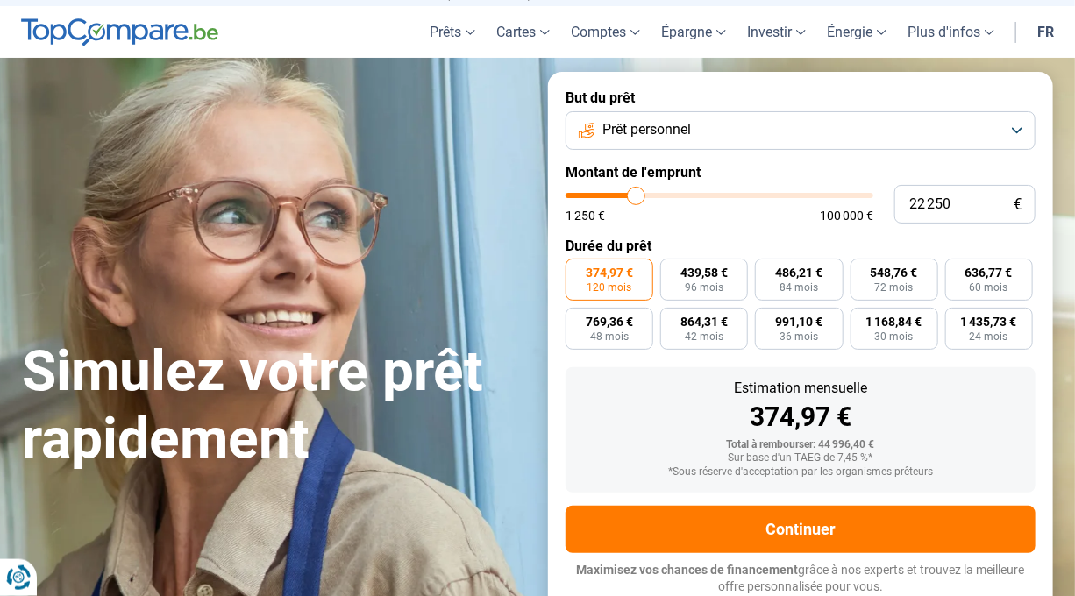
type input "21750"
type input "21 500"
type input "21500"
type input "20 750"
type input "20750"
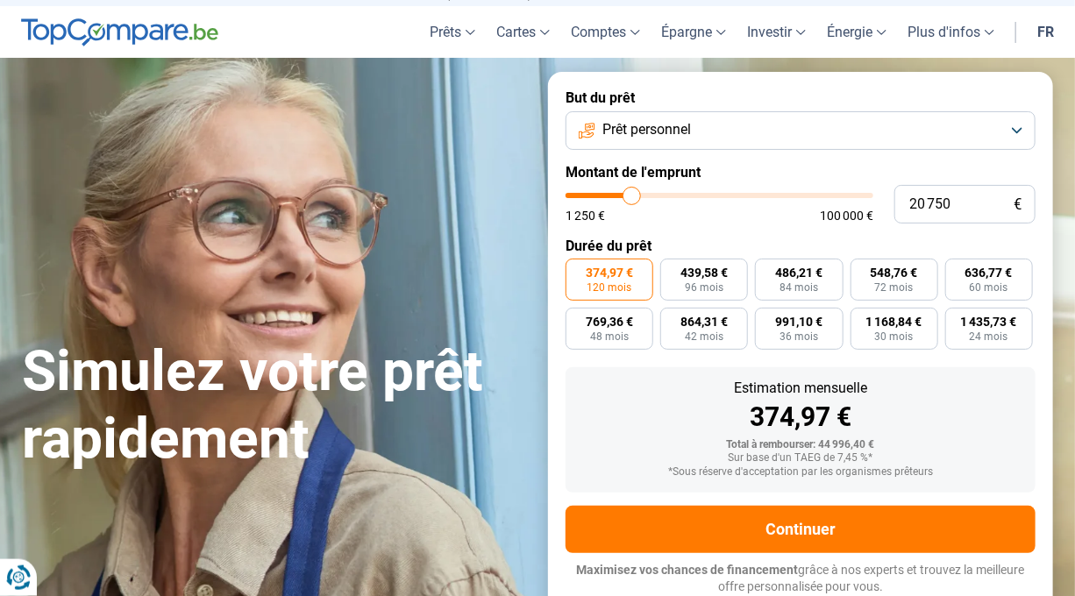
type input "20 500"
type input "20500"
type input "20 250"
type input "20250"
type input "19 500"
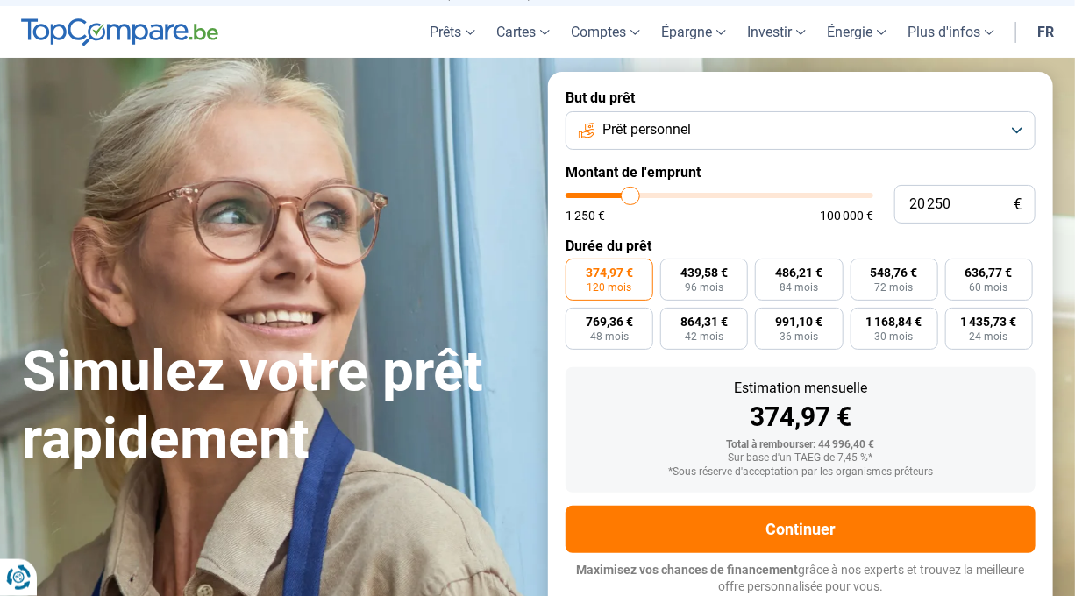
type input "19500"
type input "18 250"
type input "18250"
type input "17 500"
drag, startPoint x: 668, startPoint y: 196, endPoint x: 620, endPoint y: 160, distance: 59.6
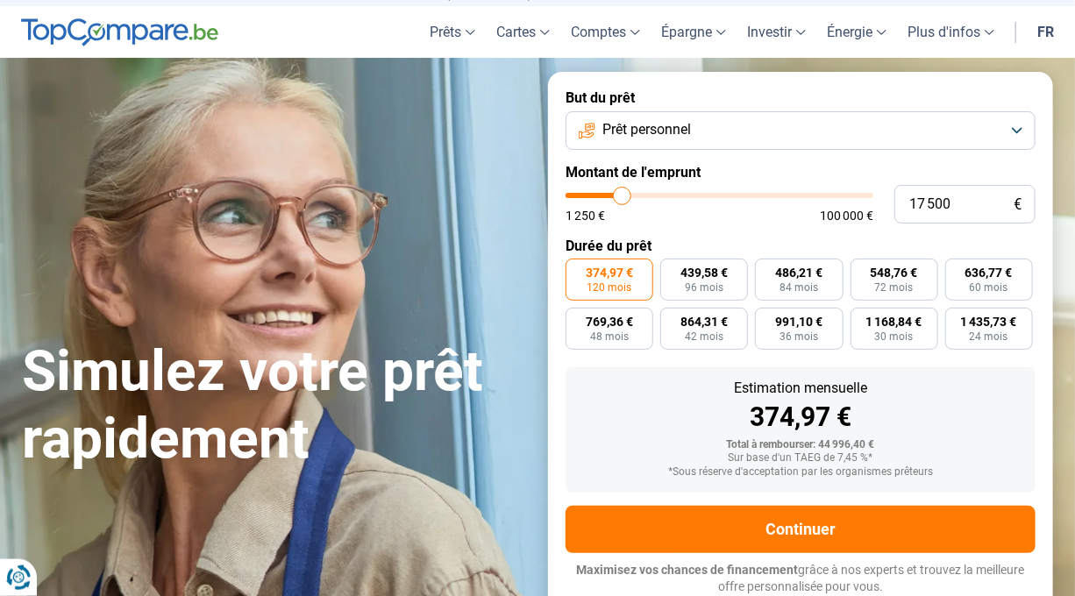
type input "17250"
click at [623, 193] on input "range" at bounding box center [720, 195] width 308 height 5
type input "17 250"
radio input "true"
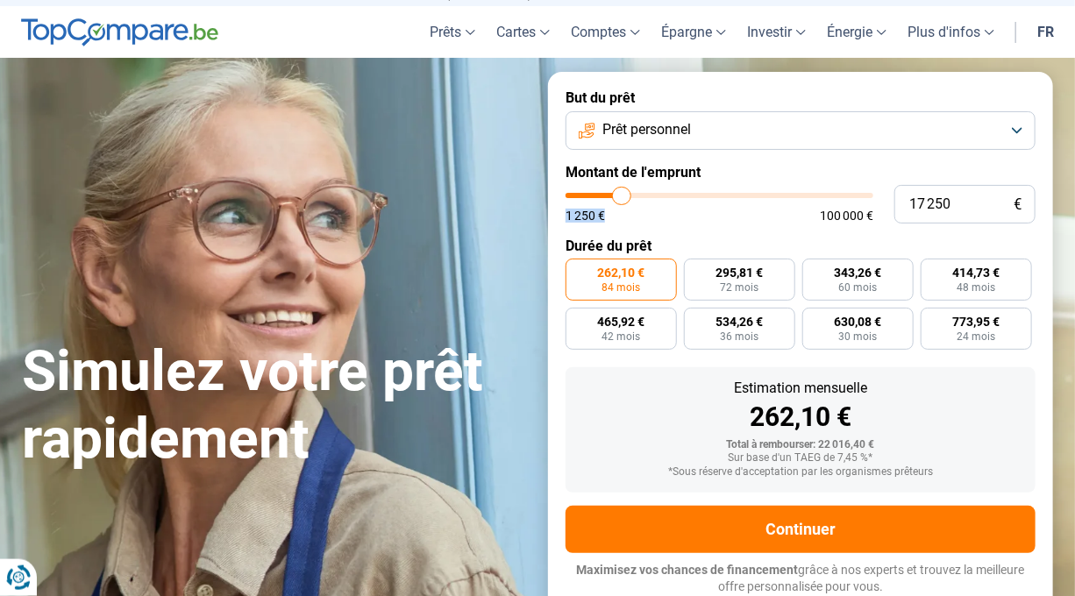
drag, startPoint x: 620, startPoint y: 160, endPoint x: 623, endPoint y: 189, distance: 28.2
click at [623, 189] on form "But du prêt Prêt personnel Montant de l'emprunt 17 250 € 1 250 € 100 000 € Duré…" at bounding box center [800, 342] width 505 height 541
type input "17 500"
type input "17500"
type input "16 500"
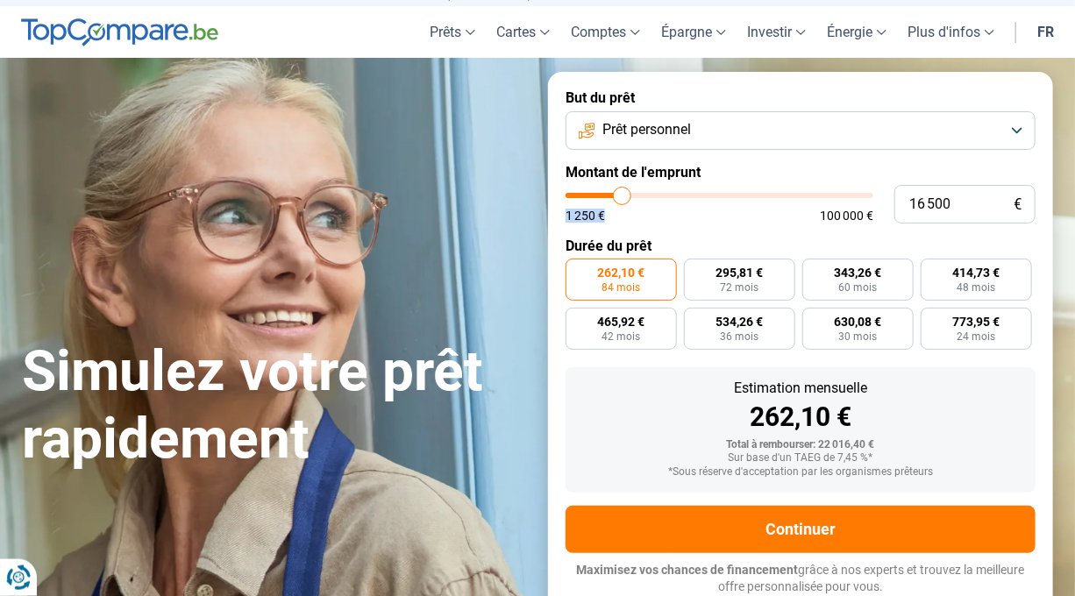
type input "16500"
type input "15 500"
type input "15500"
type input "14 500"
type input "14500"
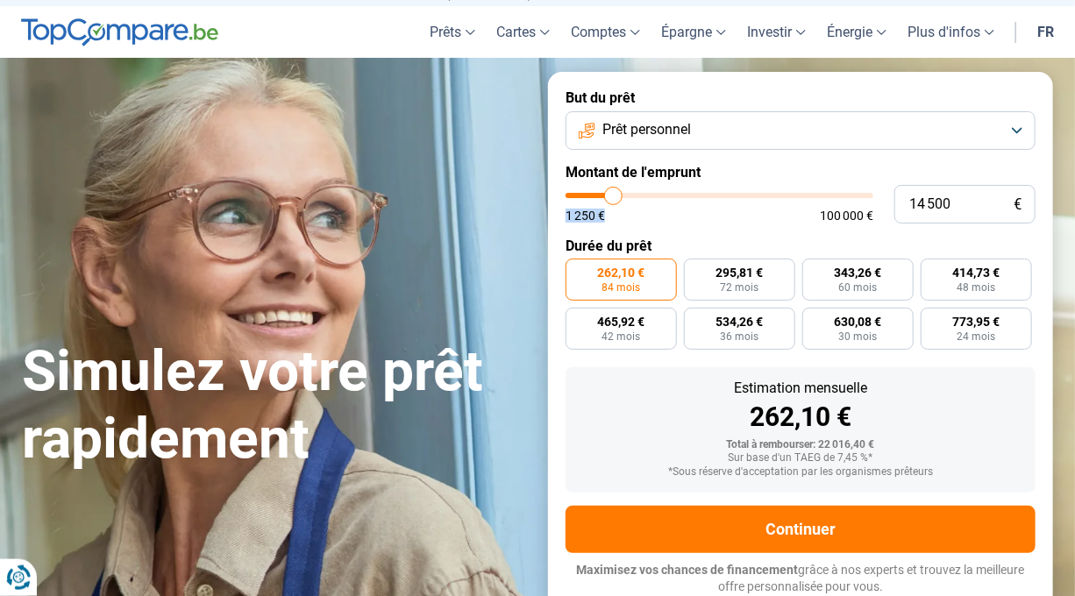
type input "14 000"
type input "14000"
type input "13 750"
type input "13750"
type input "13 250"
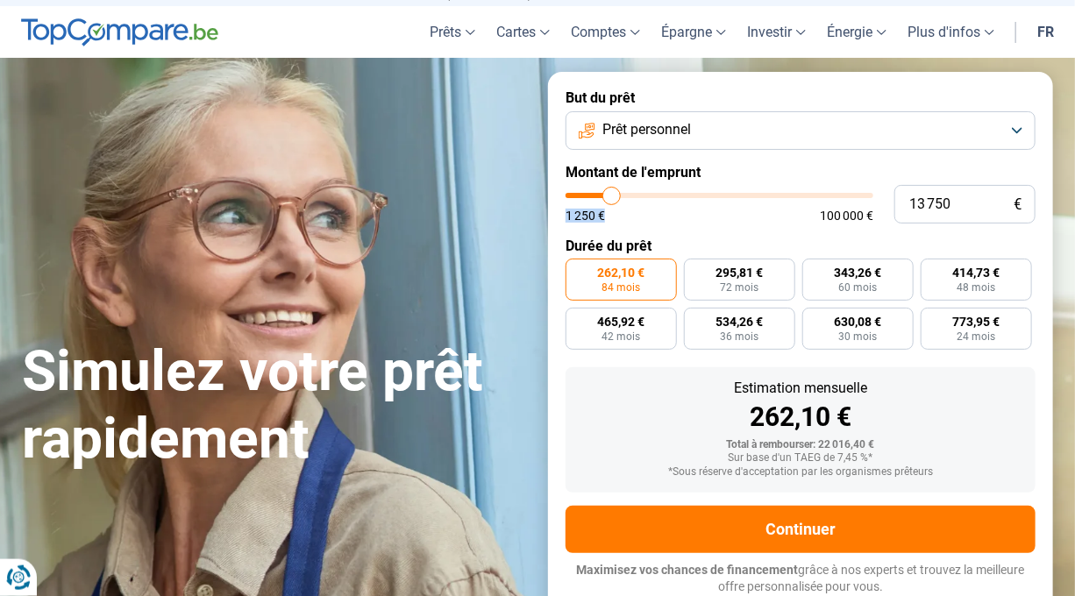
type input "13250"
type input "12 250"
type input "12250"
type input "10 750"
type input "10750"
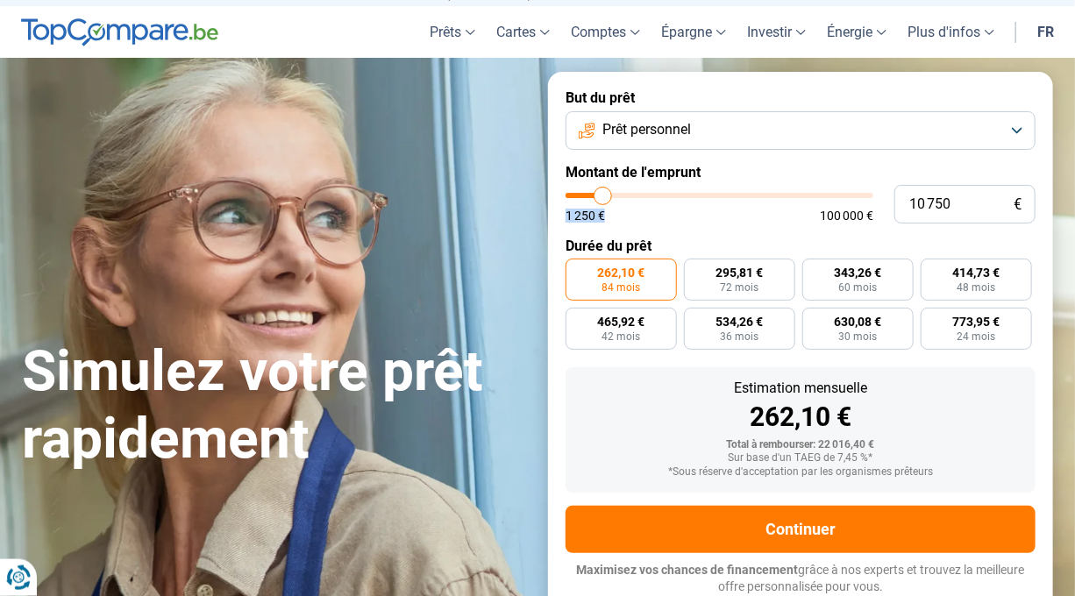
type input "10 000"
type input "10000"
type input "9 750"
type input "9750"
type input "11 250"
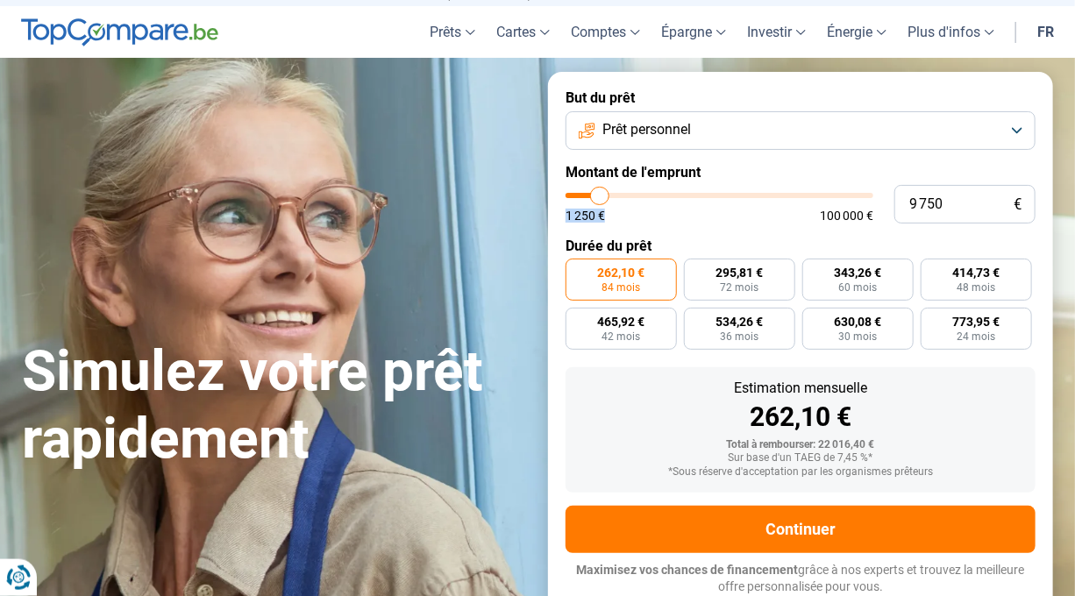
type input "11250"
type input "13 000"
type input "13000"
type input "14 750"
type input "14750"
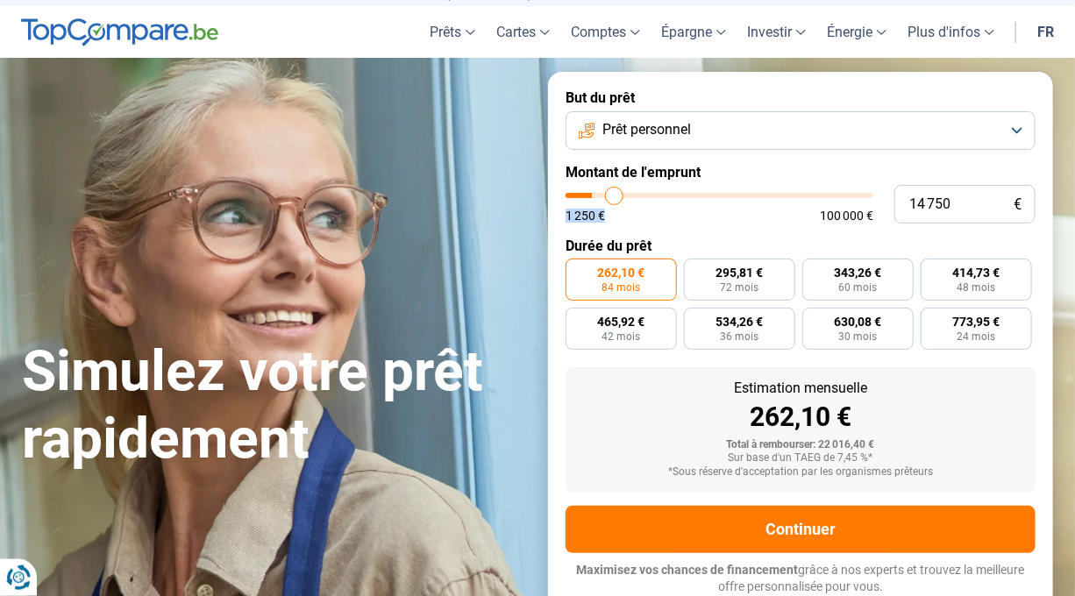
type input "15 000"
type input "15000"
type input "14 750"
type input "14750"
type input "14 500"
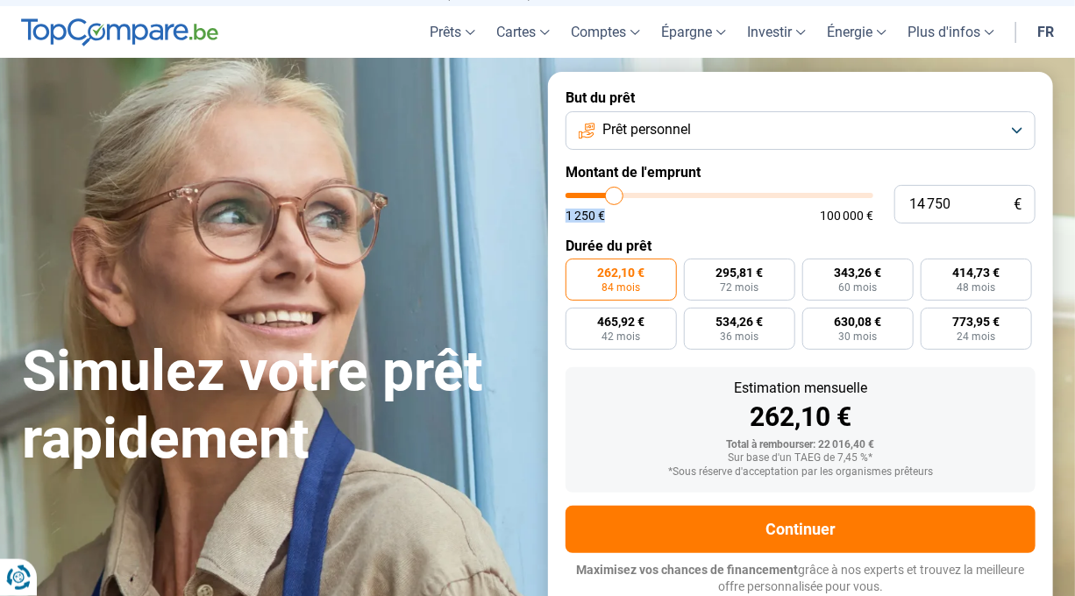
type input "14500"
type input "14 000"
type input "14000"
type input "13 500"
type input "13500"
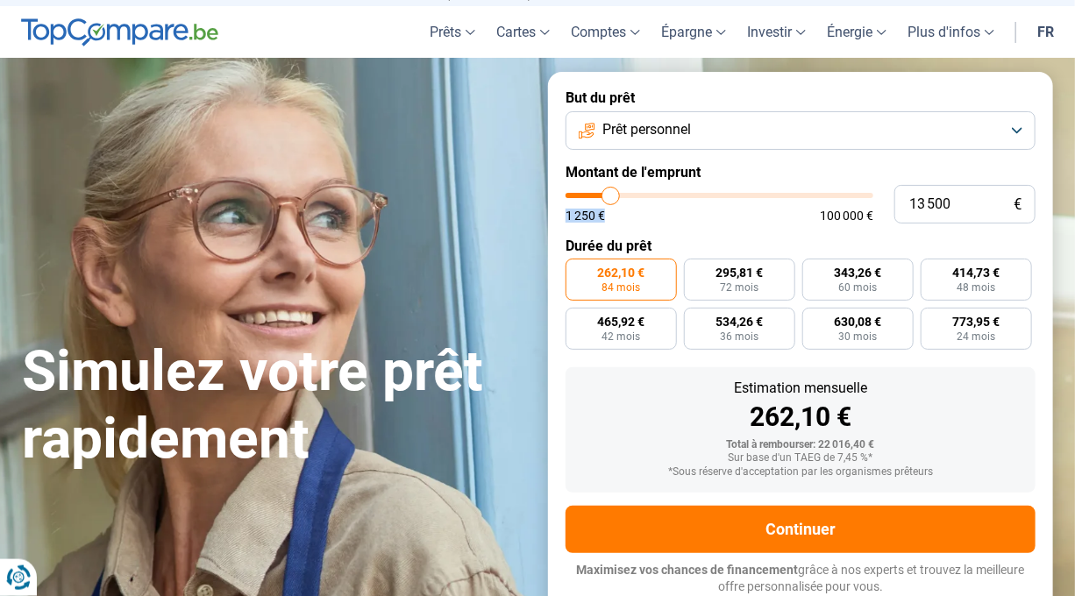
type input "13 000"
drag, startPoint x: 623, startPoint y: 189, endPoint x: 609, endPoint y: 182, distance: 14.9
type input "13000"
click at [609, 193] on input "range" at bounding box center [720, 195] width 308 height 5
radio input "true"
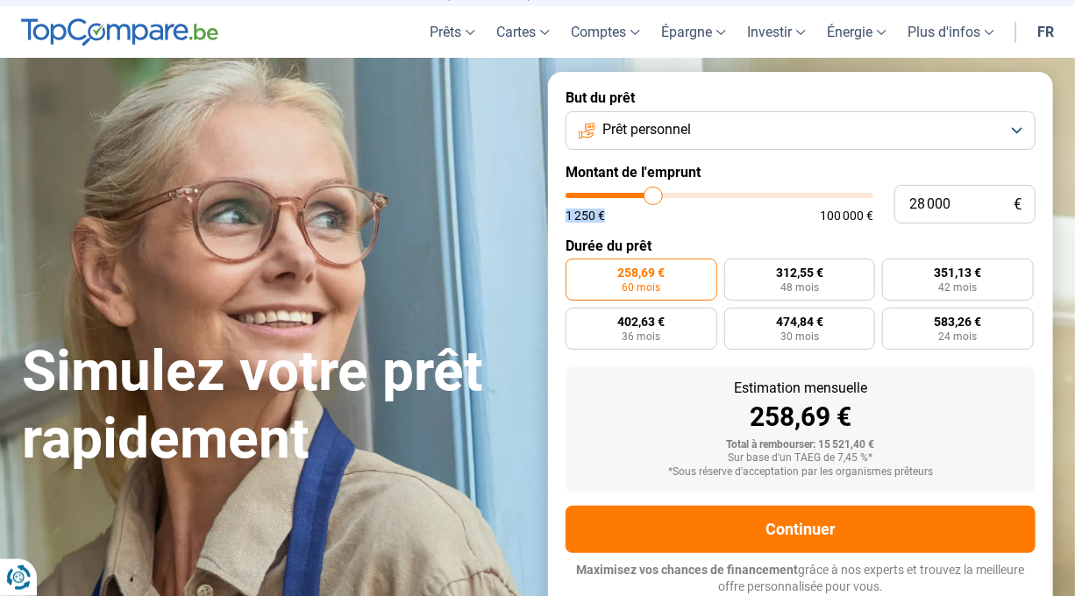
drag, startPoint x: 613, startPoint y: 199, endPoint x: 654, endPoint y: 207, distance: 42.0
click at [654, 198] on input "range" at bounding box center [720, 195] width 308 height 5
